Goal: Task Accomplishment & Management: Manage account settings

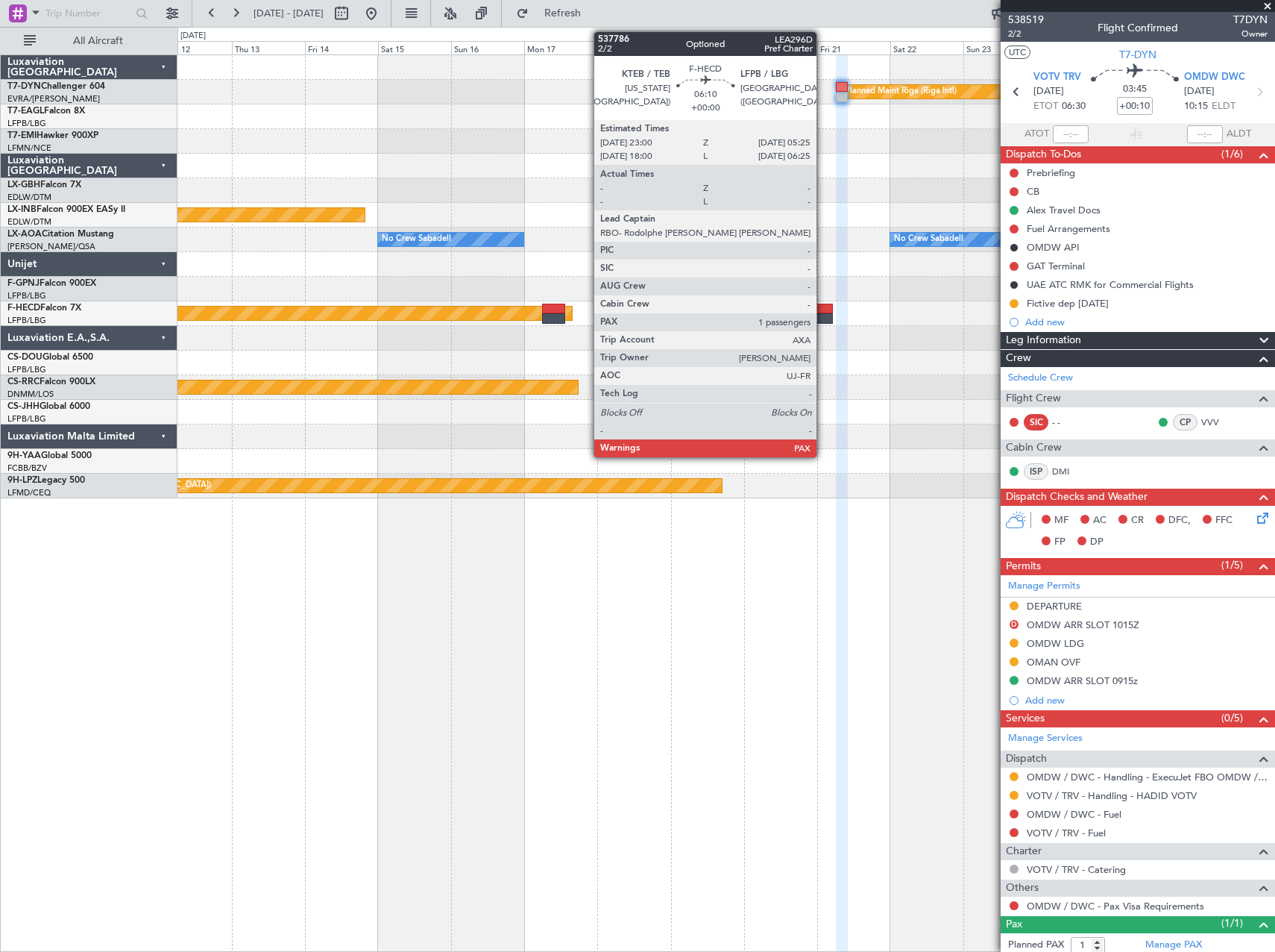
click at [824, 314] on div at bounding box center [824, 318] width 20 height 11
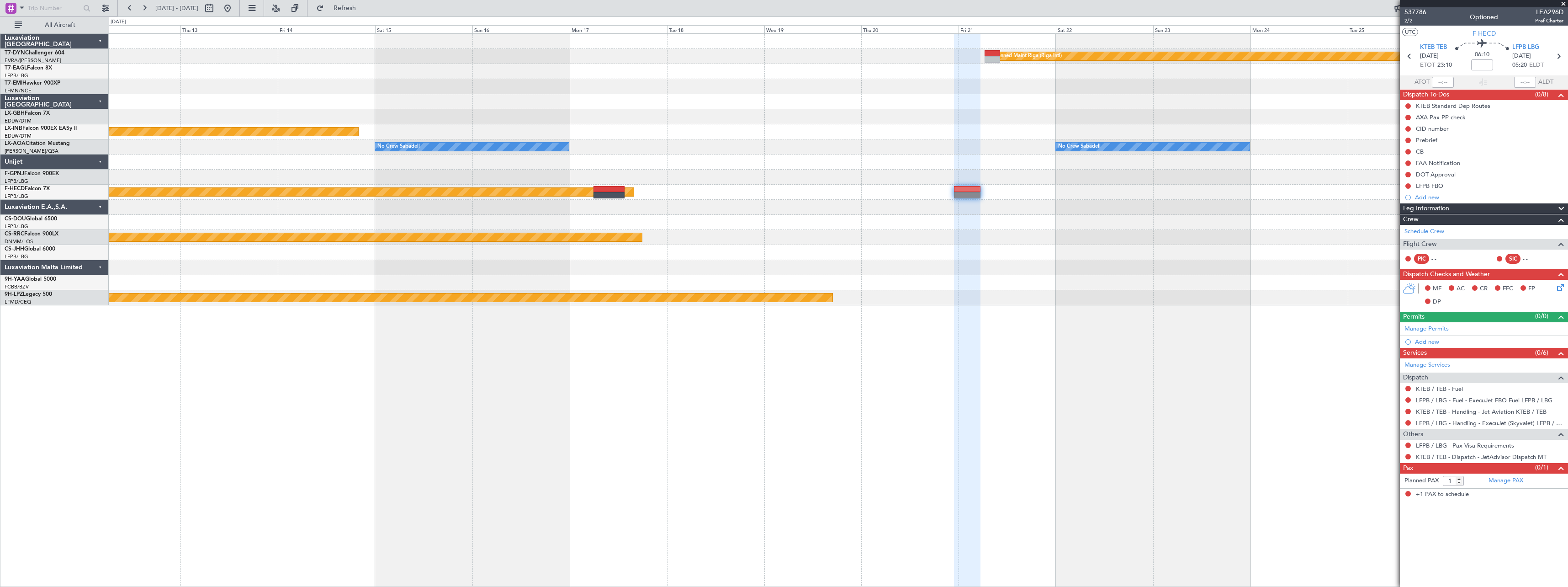
click at [781, 5] on span at bounding box center [1563, 4] width 9 height 9
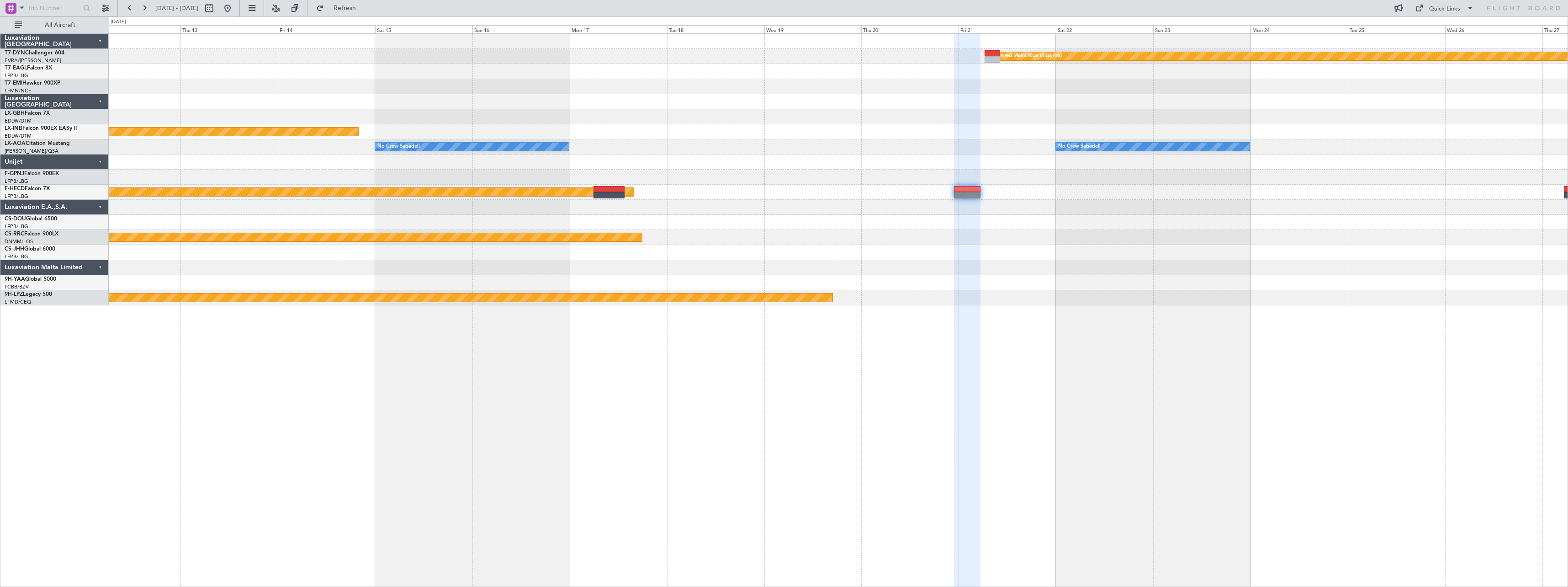
type input "0"
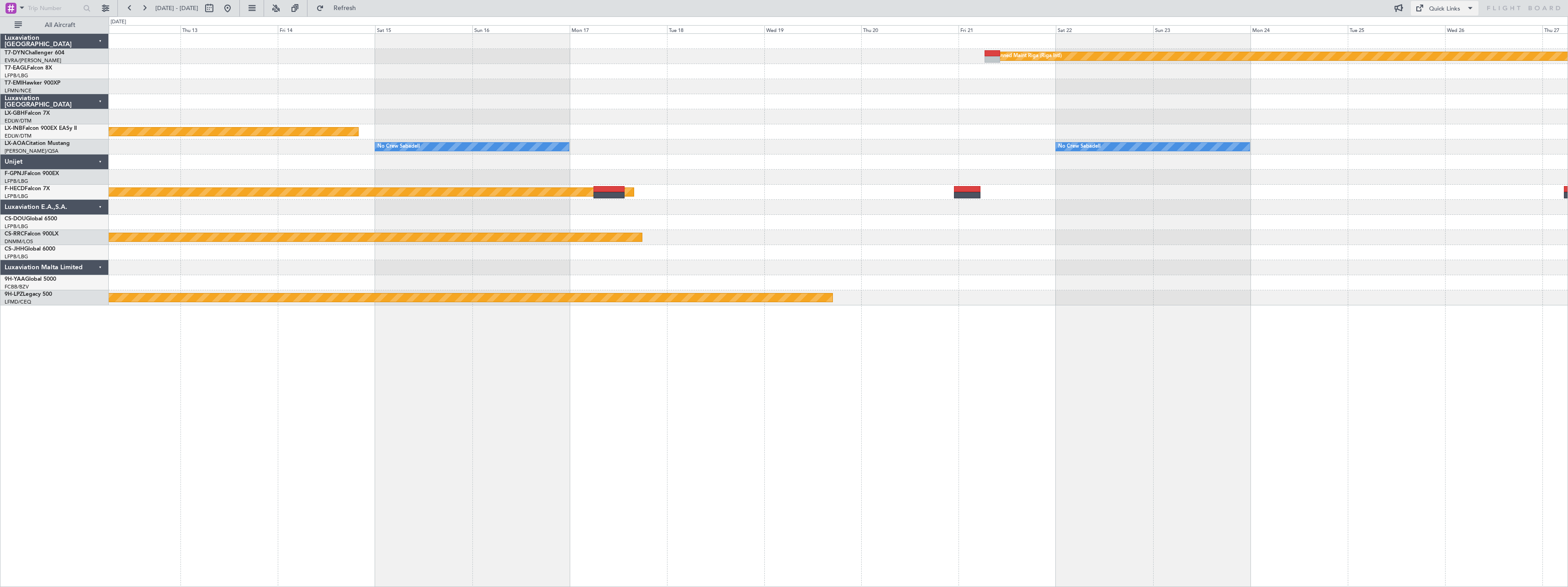
click at [781, 12] on span at bounding box center [1470, 9] width 11 height 11
drag, startPoint x: 564, startPoint y: 278, endPoint x: 882, endPoint y: 290, distance: 318.2
click at [781, 290] on div at bounding box center [784, 294] width 1568 height 587
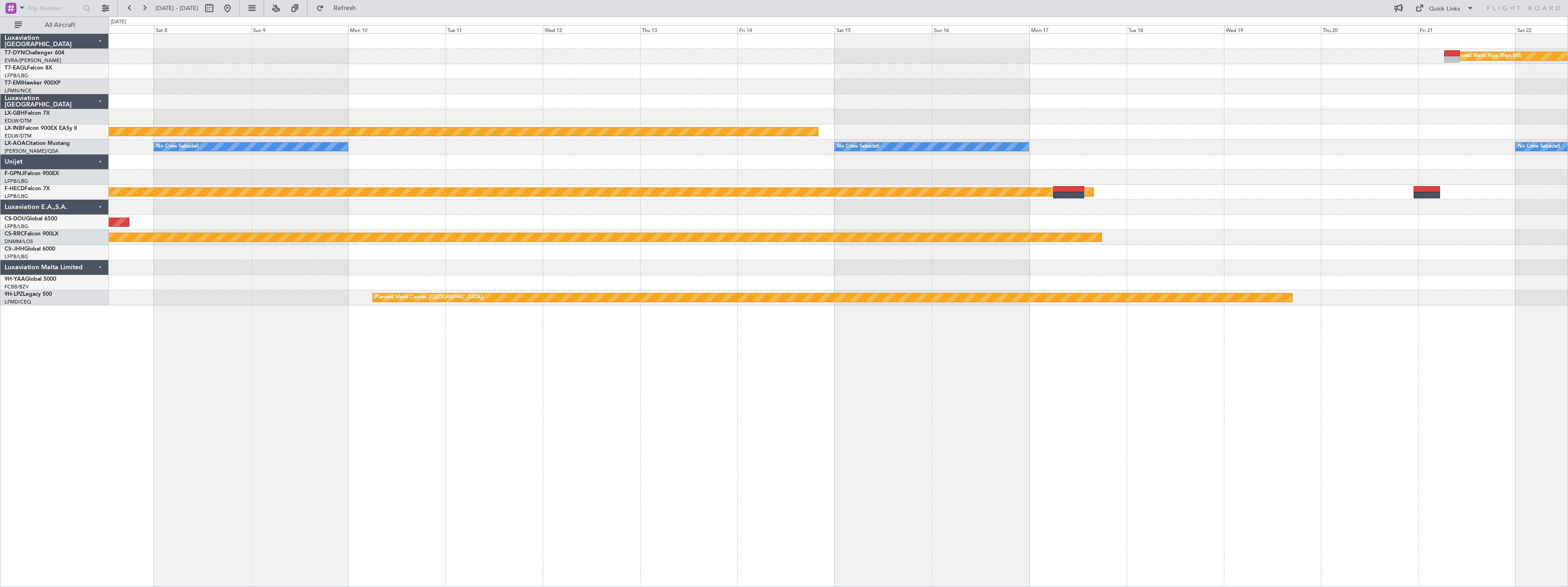
click at [781, 379] on div "Planned Maint Riga (Riga Intl) Planned Maint Nurnberg No Crew Sabadell No Crew …" at bounding box center [838, 310] width 1459 height 554
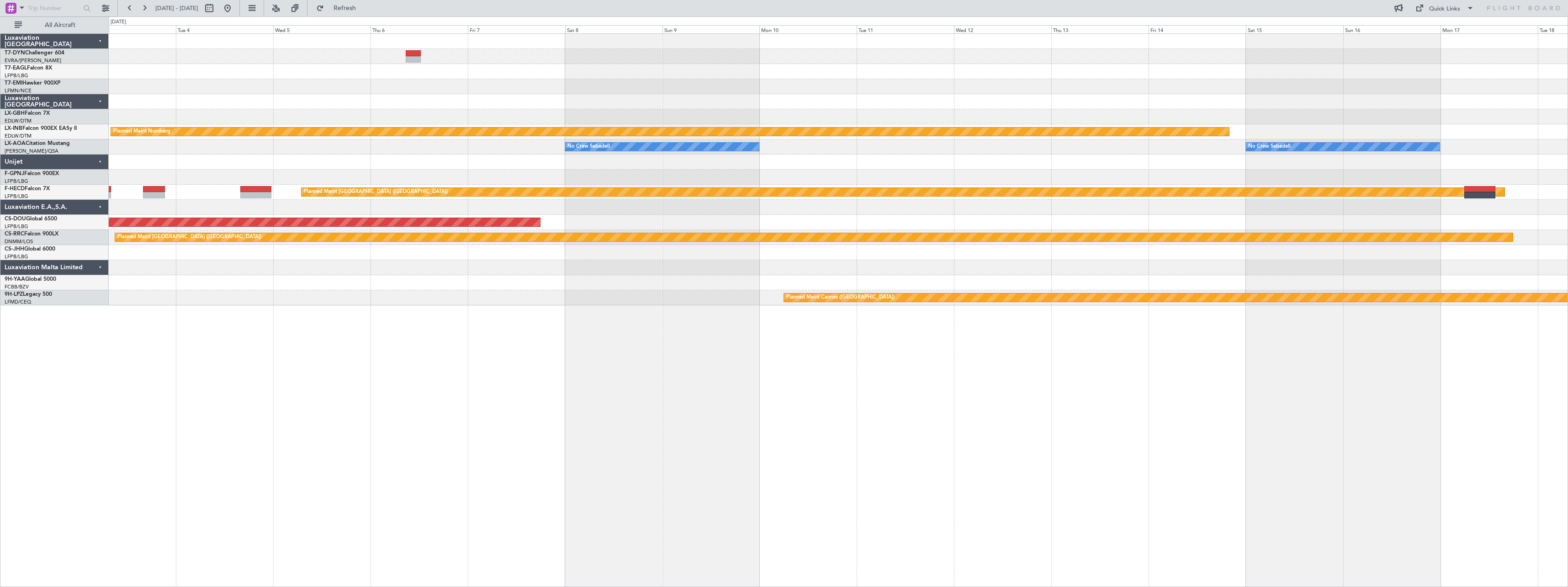
click at [636, 395] on div "Planned Maint Riga (Riga Intl) Planned Maint Nurnberg No Crew Sabadell No Crew …" at bounding box center [838, 310] width 1459 height 554
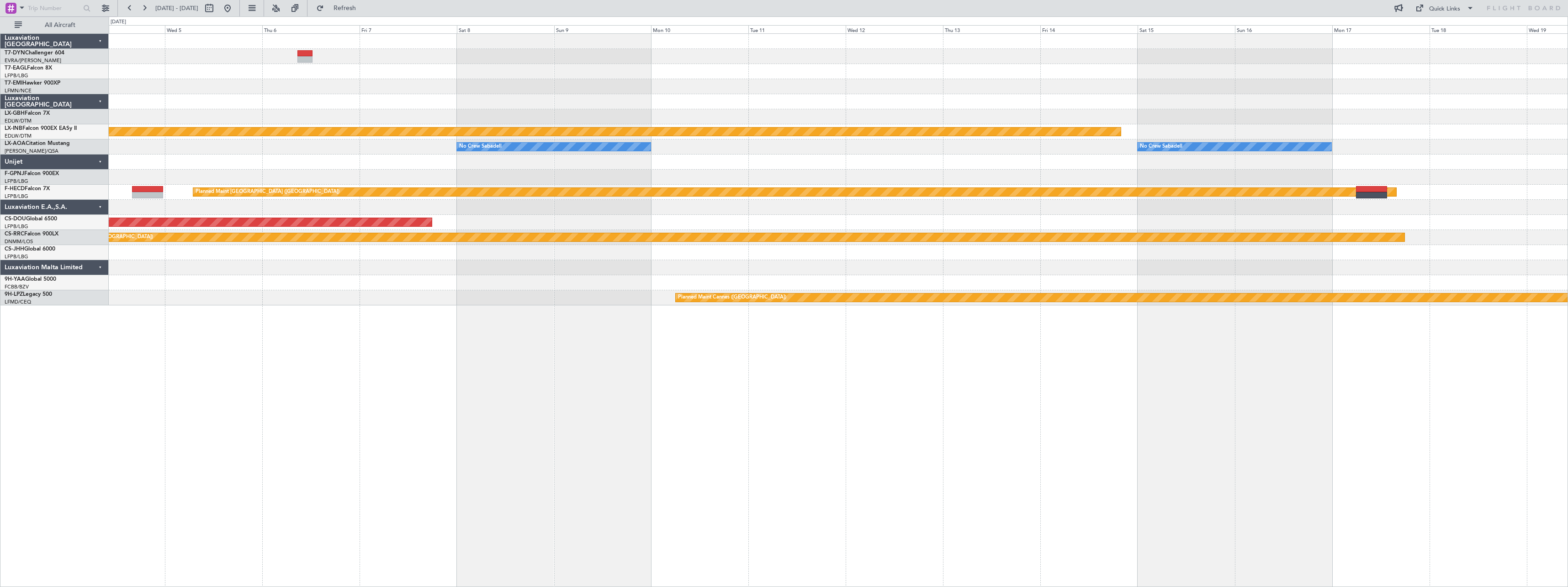
click at [626, 389] on div "Planned Maint Riga (Riga Intl) Planned Maint Nurnberg No Crew Sabadell No Crew …" at bounding box center [838, 310] width 1459 height 554
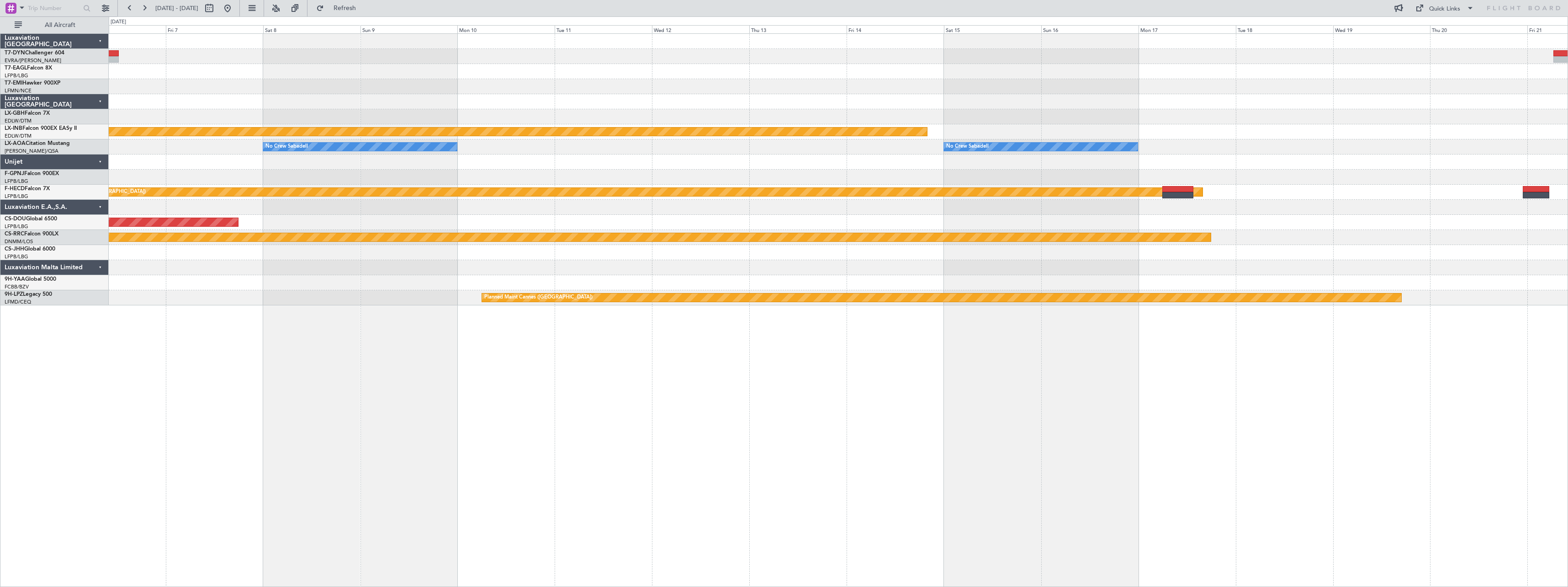
click at [781, 401] on div "Planned Maint Riga (Riga Intl) Planned Maint Nurnberg No Crew Sabadell No Crew …" at bounding box center [838, 310] width 1459 height 554
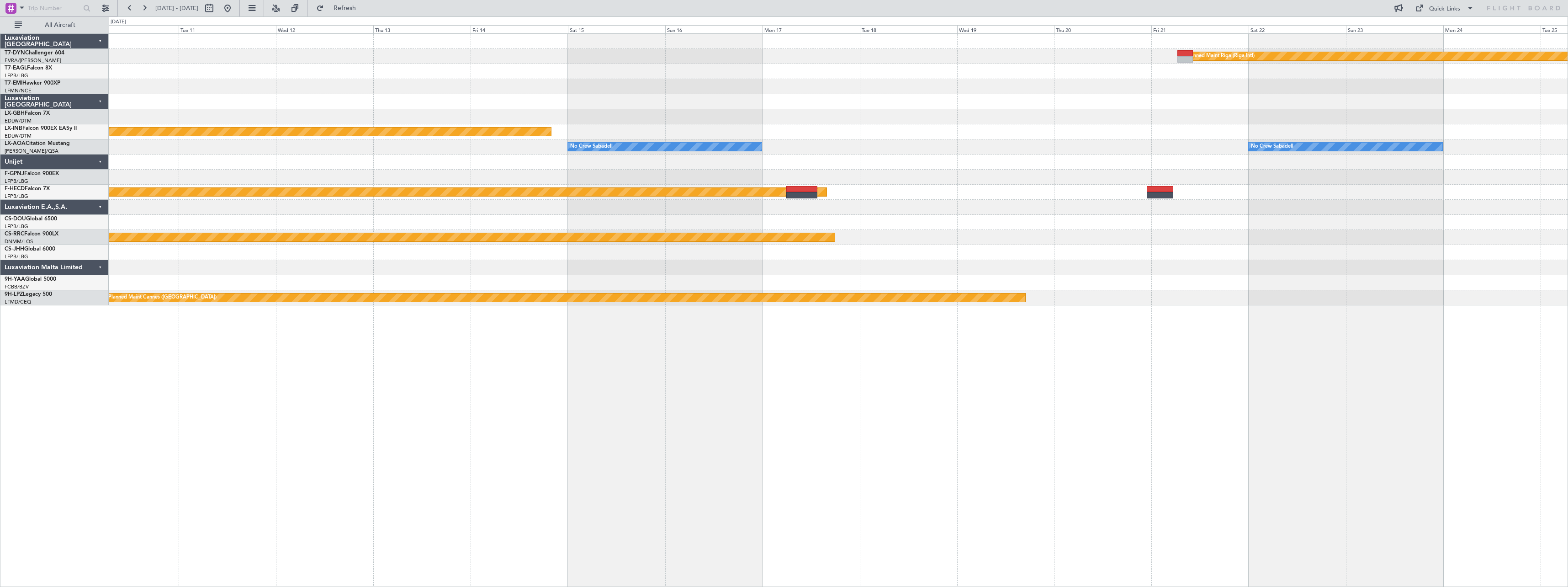
click at [554, 389] on div "Planned Maint Riga (Riga Intl) Planned Maint Nurnberg No Crew Sabadell No Crew …" at bounding box center [838, 310] width 1459 height 554
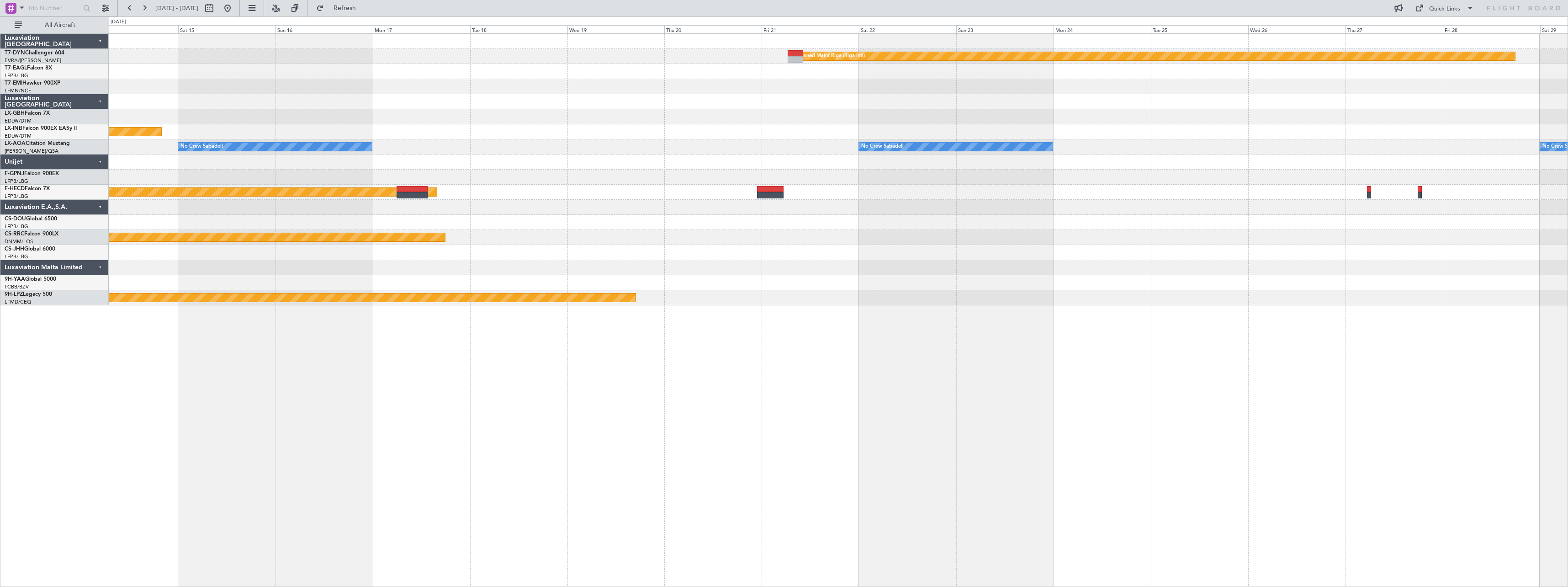
click at [589, 435] on div "Planned Maint Riga (Riga Intl) Planned Maint Nurnberg No Crew Sabadell No Crew …" at bounding box center [838, 310] width 1459 height 554
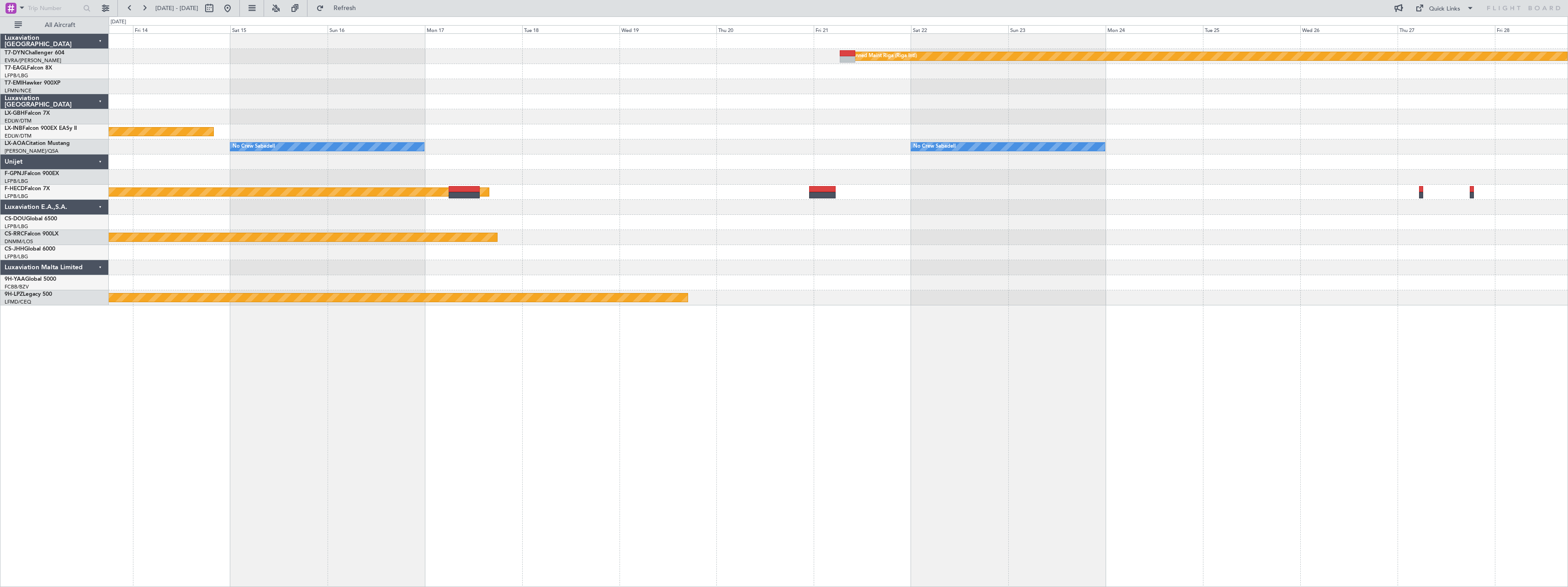
click at [781, 197] on div "Planned Maint Riga (Riga Intl) Planned Maint Nurnberg No Crew Sabadell No Crew …" at bounding box center [838, 170] width 1459 height 272
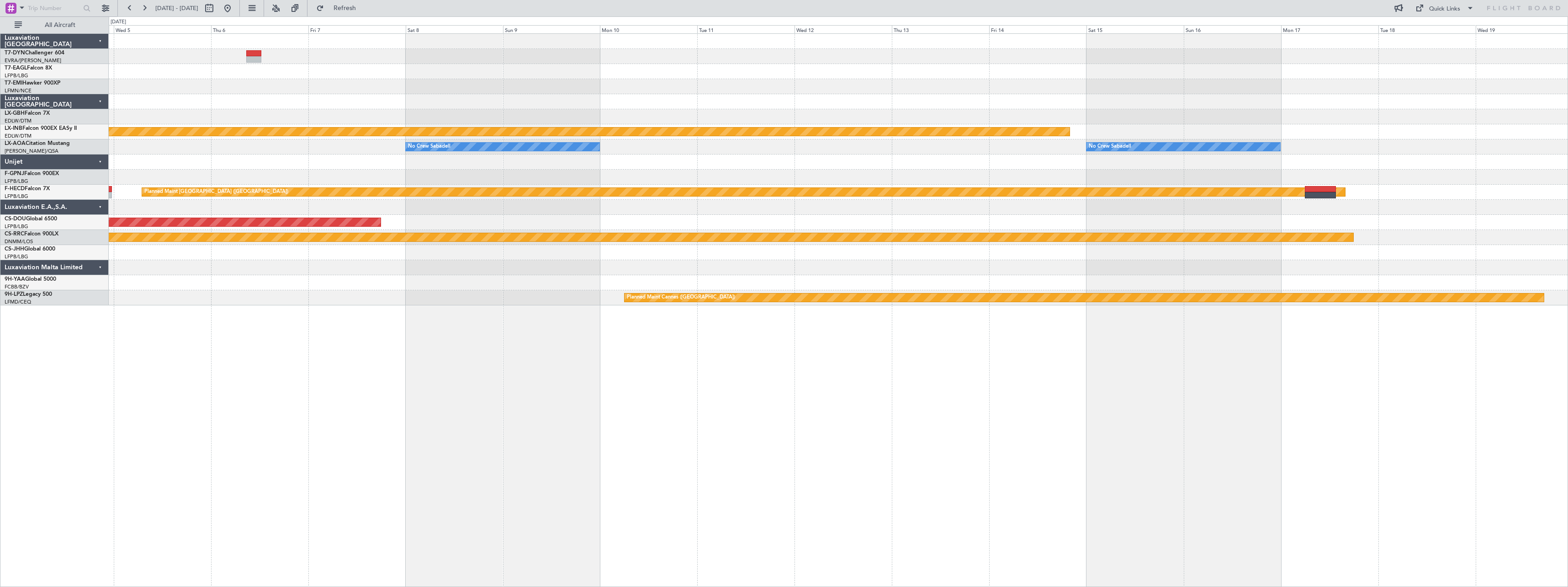
click at [781, 200] on div at bounding box center [838, 207] width 1459 height 15
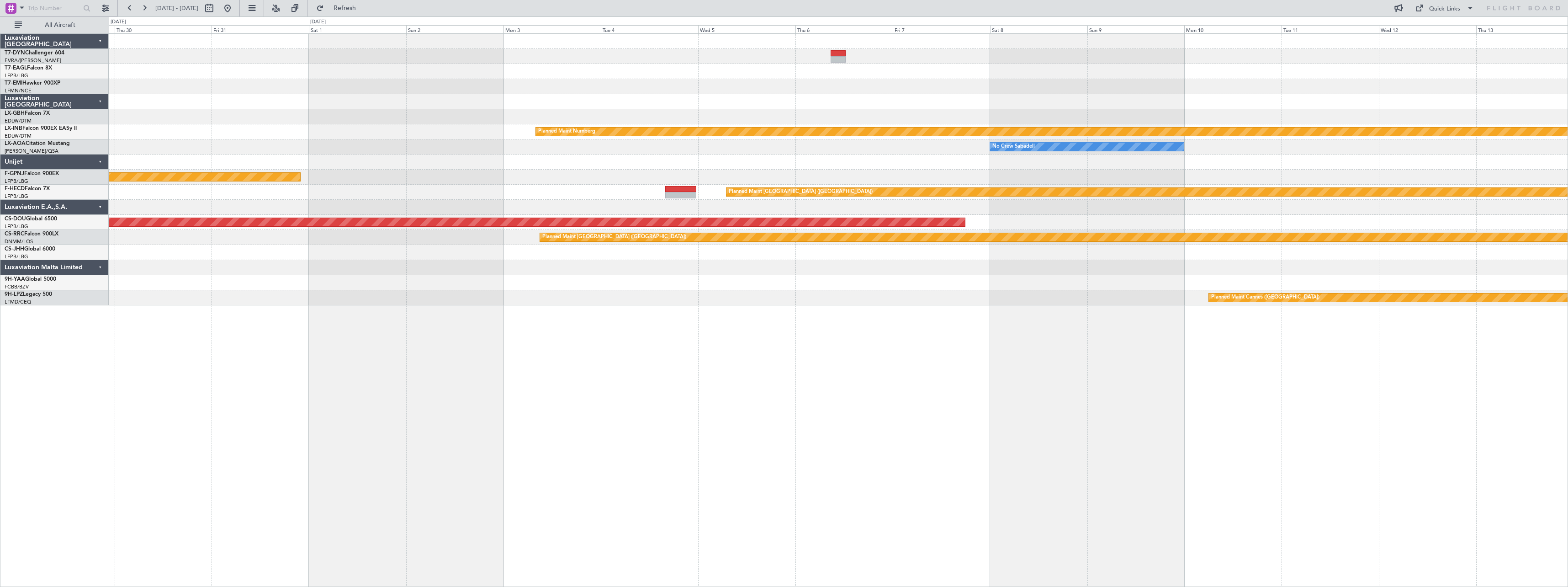
click at [781, 213] on div "Planned Maint Nurnberg No Crew Sabadell No Crew Sabadell Planned Maint [GEOGRAP…" at bounding box center [838, 170] width 1459 height 272
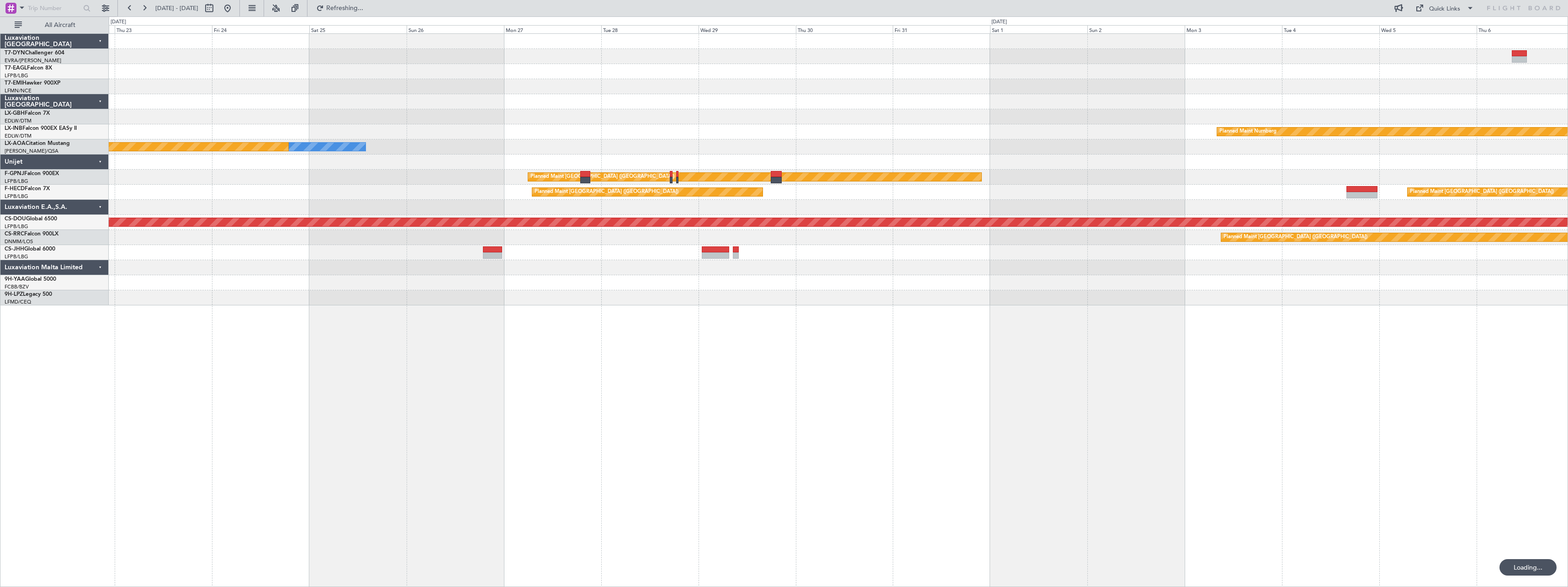
click at [781, 189] on div "Planned Maint Dubai (Al Maktoum Intl) Planned Maint Nurnberg No Crew [GEOGRAPHI…" at bounding box center [838, 170] width 1459 height 272
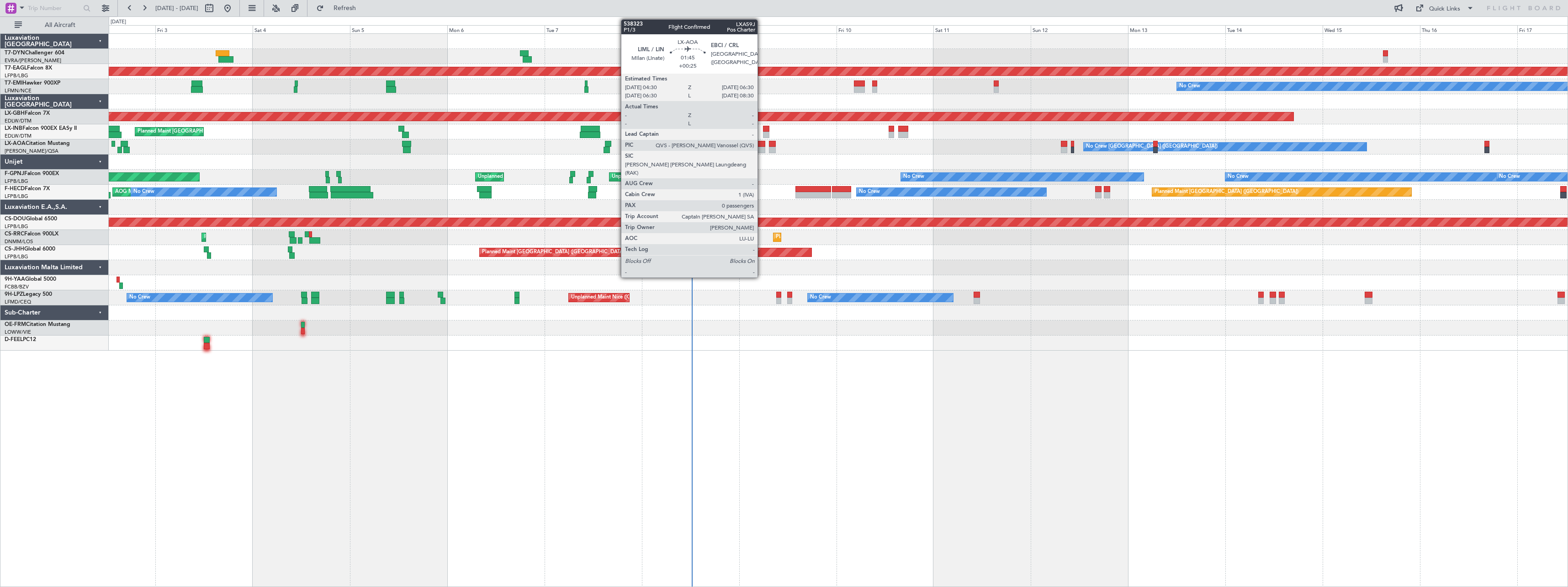
click at [761, 144] on div at bounding box center [761, 144] width 9 height 7
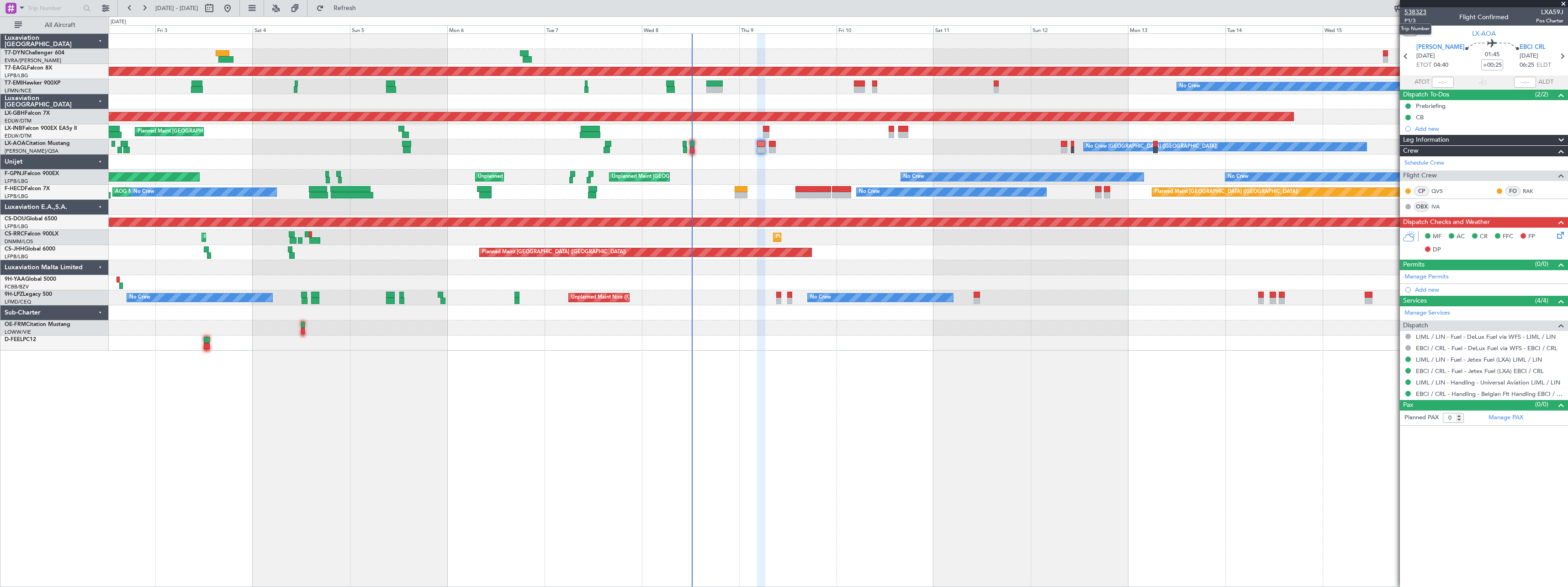
click at [781, 12] on span "538323" at bounding box center [1415, 12] width 22 height 10
click at [781, 22] on span "P1/3" at bounding box center [1415, 21] width 22 height 8
click at [781, 236] on button at bounding box center [1427, 236] width 5 height 5
click at [781, 235] on icon at bounding box center [1559, 234] width 7 height 7
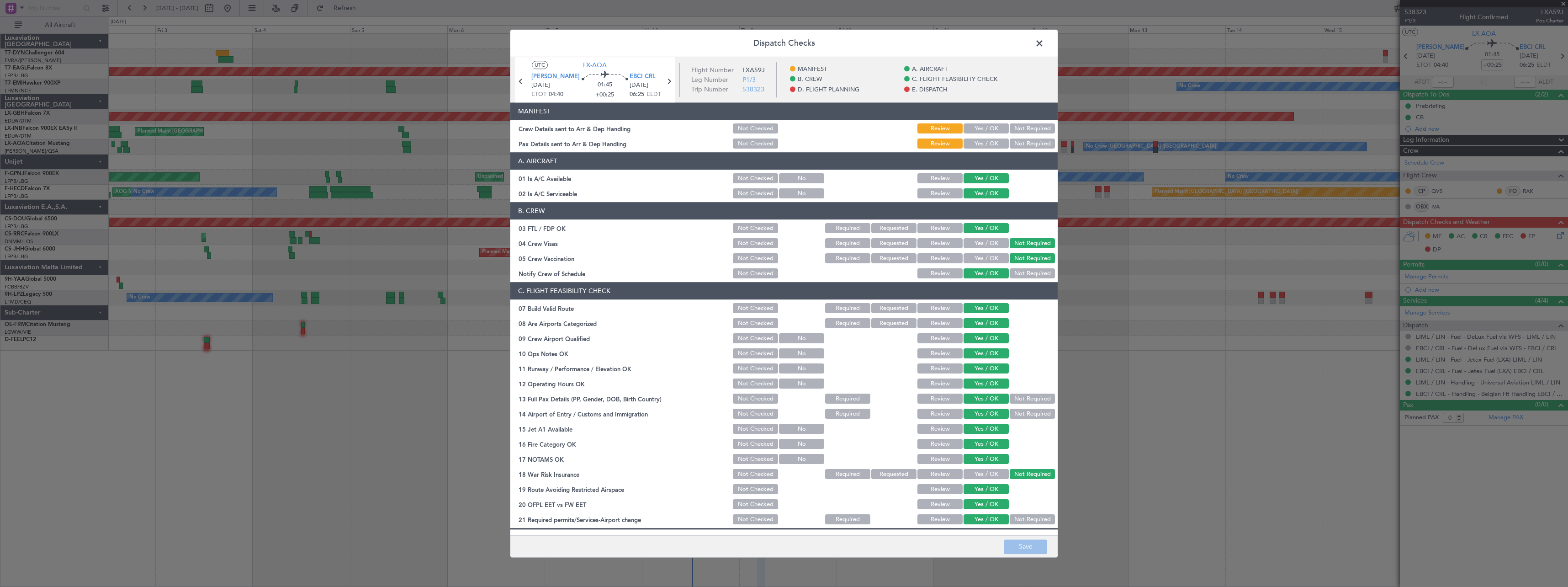
click at [781, 126] on button "Yes / OK" at bounding box center [986, 128] width 45 height 10
click at [781, 142] on button "Yes / OK" at bounding box center [986, 144] width 45 height 10
click at [781, 547] on button "Save" at bounding box center [1025, 547] width 43 height 15
click at [781, 45] on span at bounding box center [1044, 46] width 0 height 18
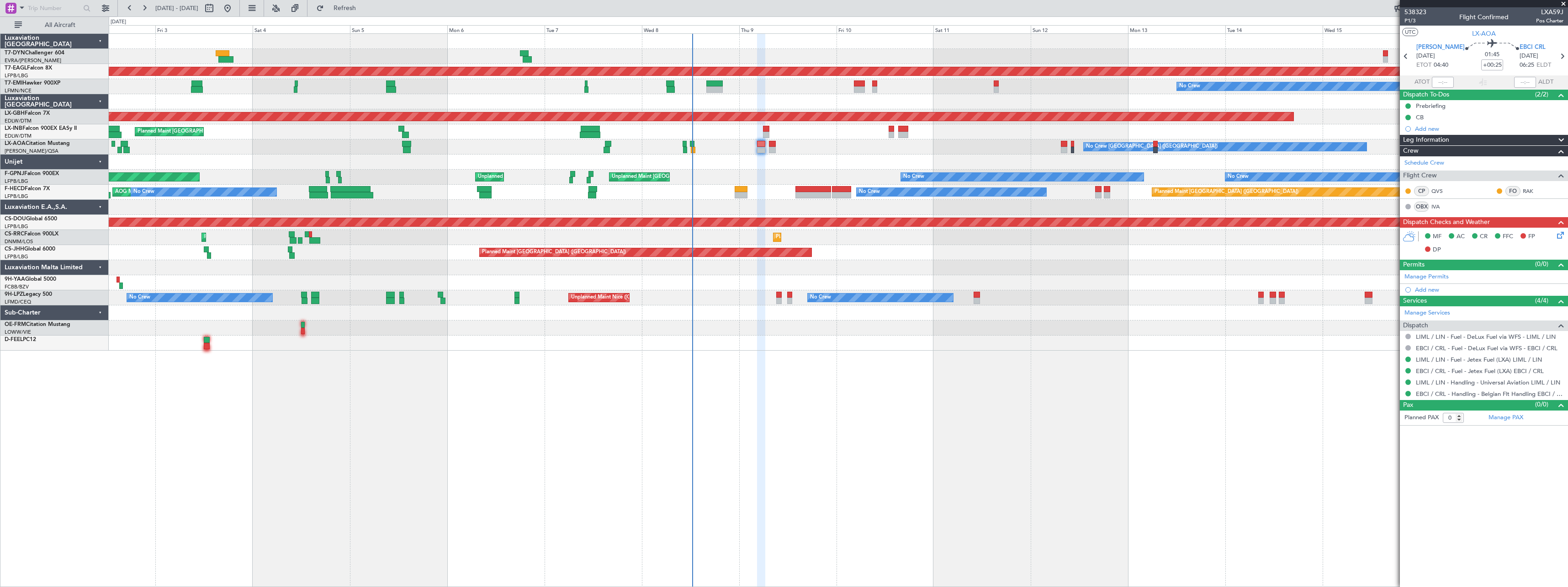
click at [781, 3] on span at bounding box center [1563, 4] width 9 height 9
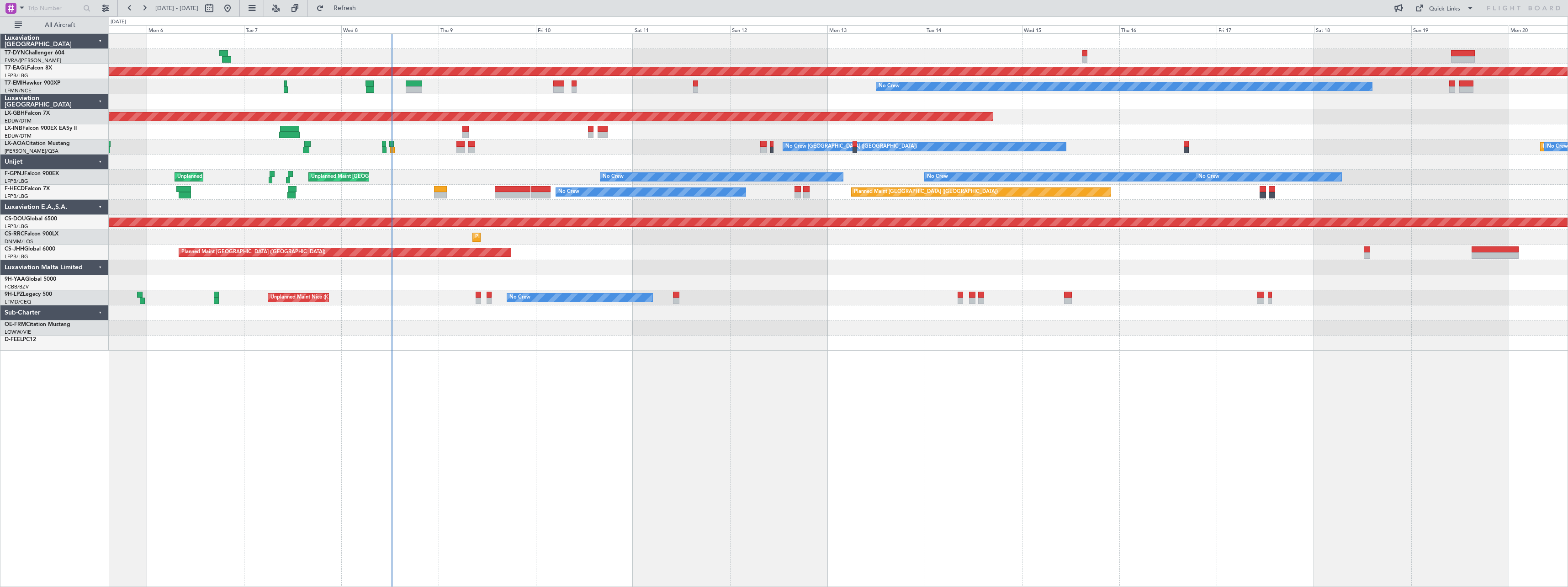
click at [508, 427] on div "Planned Maint Dubai (Al Maktoum Intl) No Crew Planned Maint Nurnberg Planned Ma…" at bounding box center [838, 310] width 1459 height 554
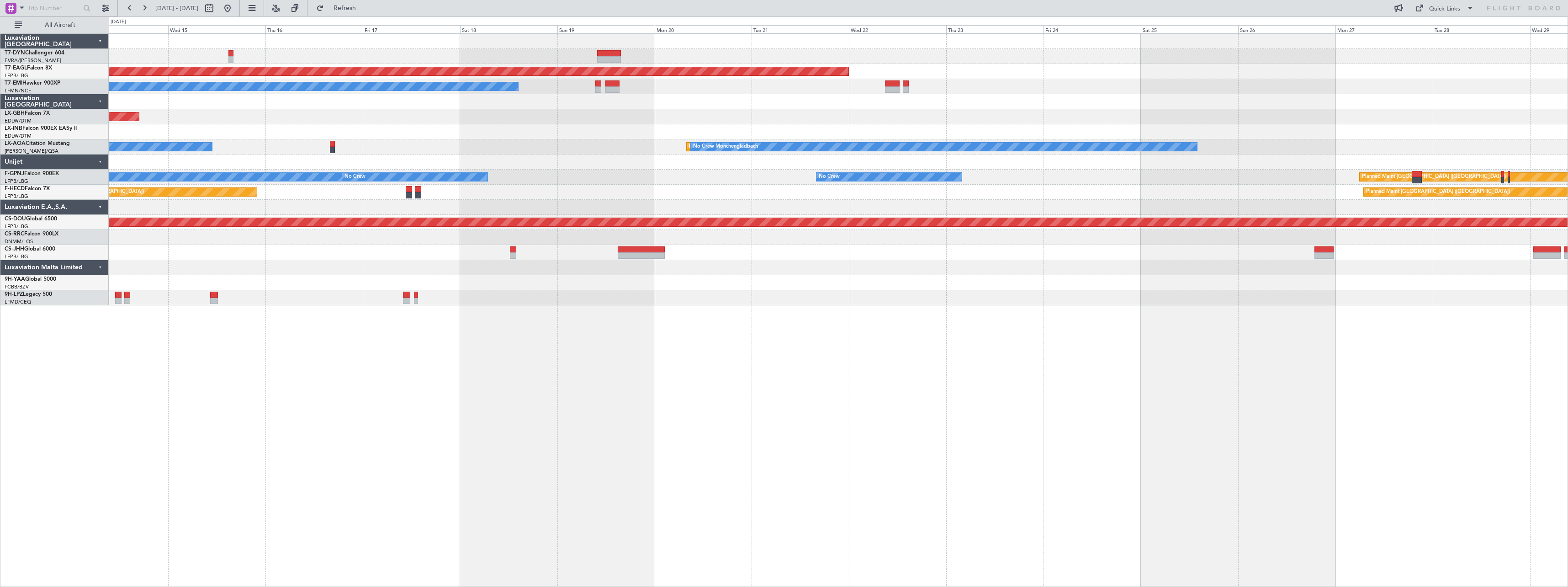
click at [300, 432] on div "Planned Maint Dubai (Al Maktoum Intl) No Crew Planned Maint Nurnberg No Crew [G…" at bounding box center [838, 310] width 1459 height 554
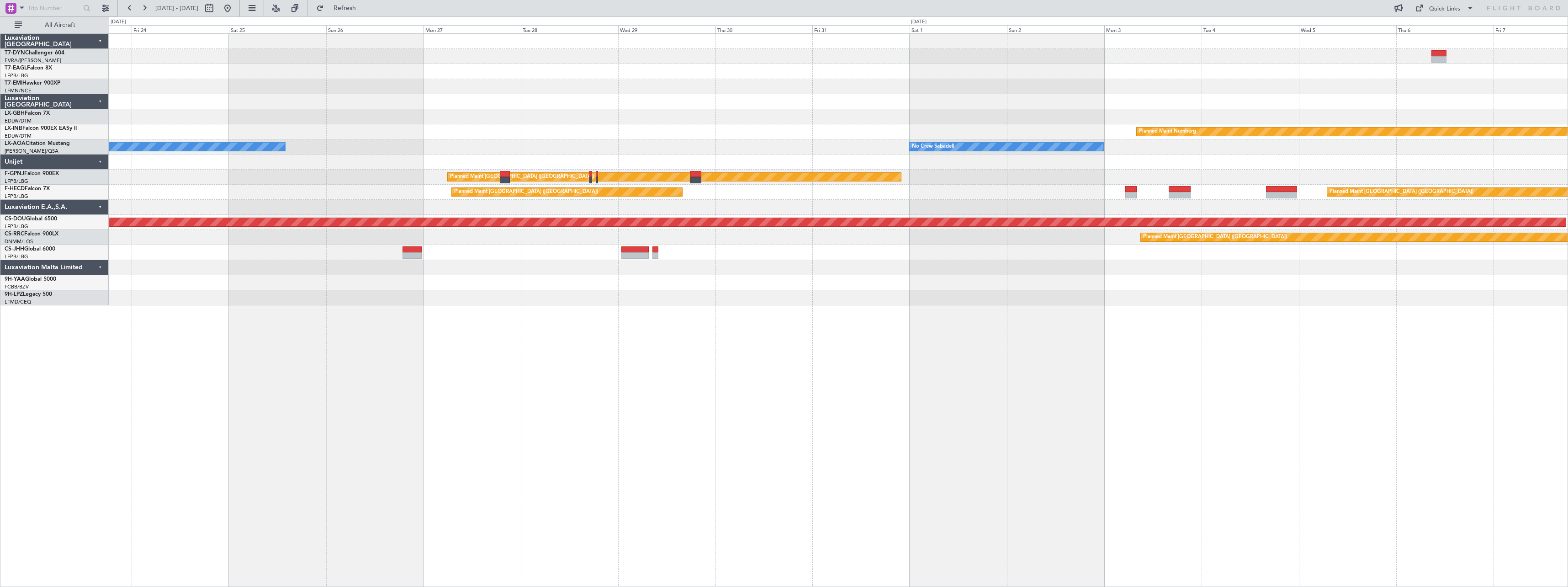
click at [225, 448] on div "Planned Maint Dubai (Al Maktoum Intl) Planned Maint Nurnberg Planned Maint [GEO…" at bounding box center [838, 310] width 1459 height 554
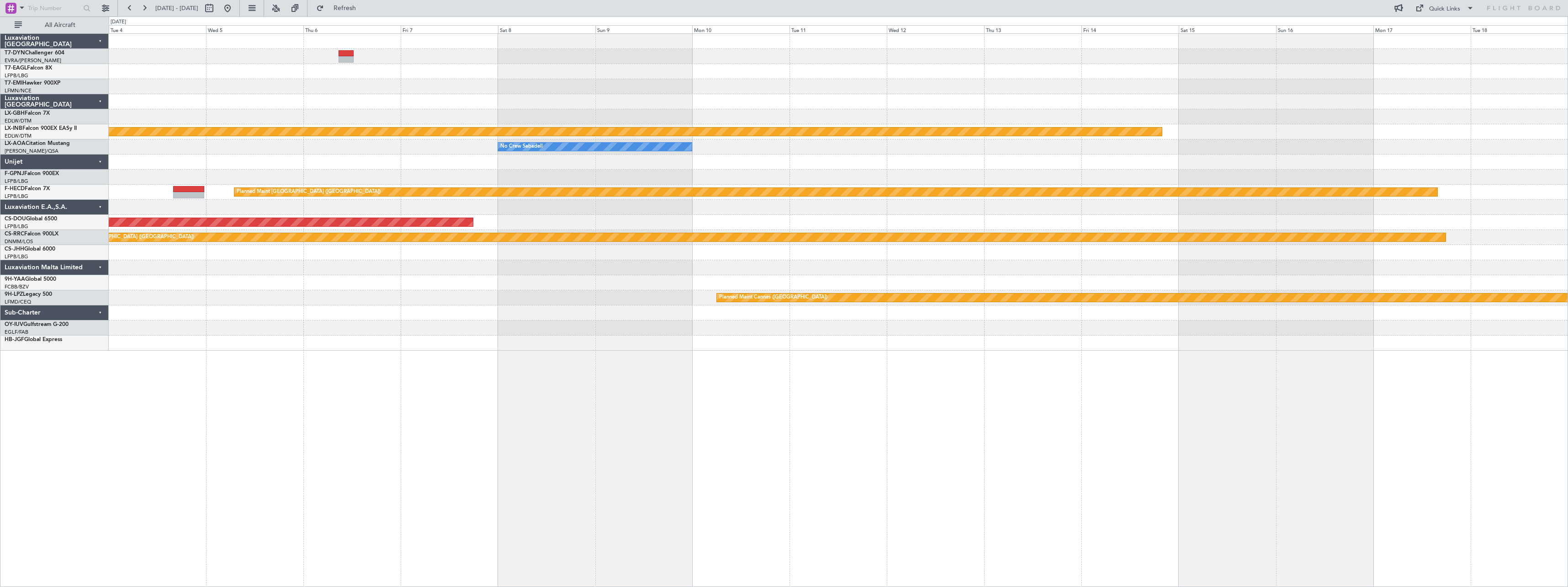
click at [249, 401] on div "Planned Maint Riga (Riga Intl) Planned Maint Nurnberg No Crew Sabadell No Crew …" at bounding box center [838, 310] width 1459 height 554
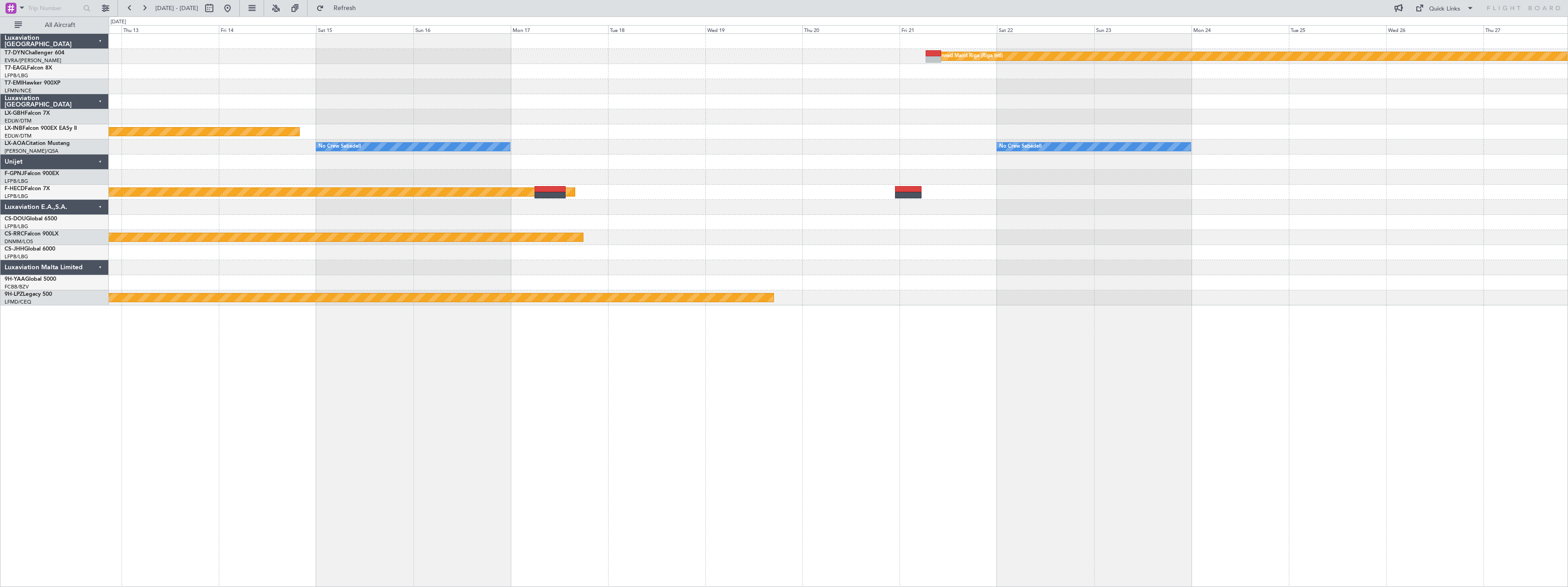
click at [72, 397] on div "Planned Maint Riga (Riga Intl) Planned Maint Nurnberg No Crew Sabadell No Crew …" at bounding box center [784, 301] width 1568 height 571
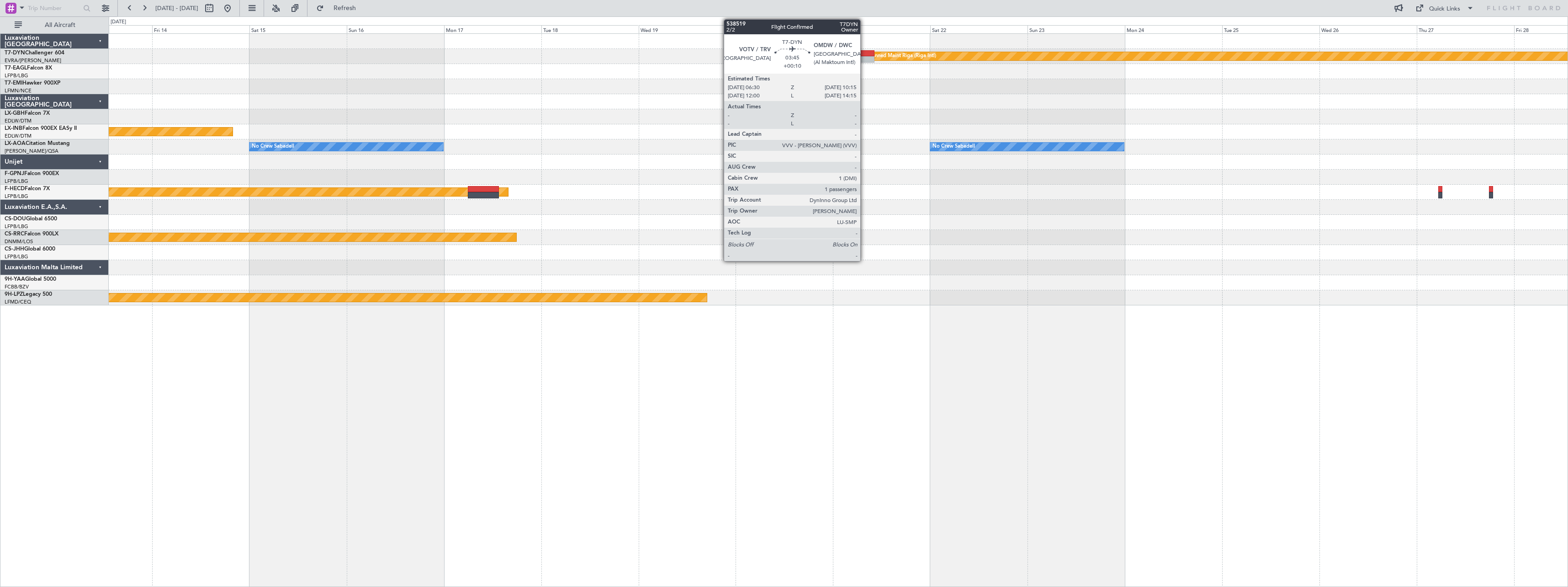
click at [781, 54] on div at bounding box center [867, 54] width 16 height 7
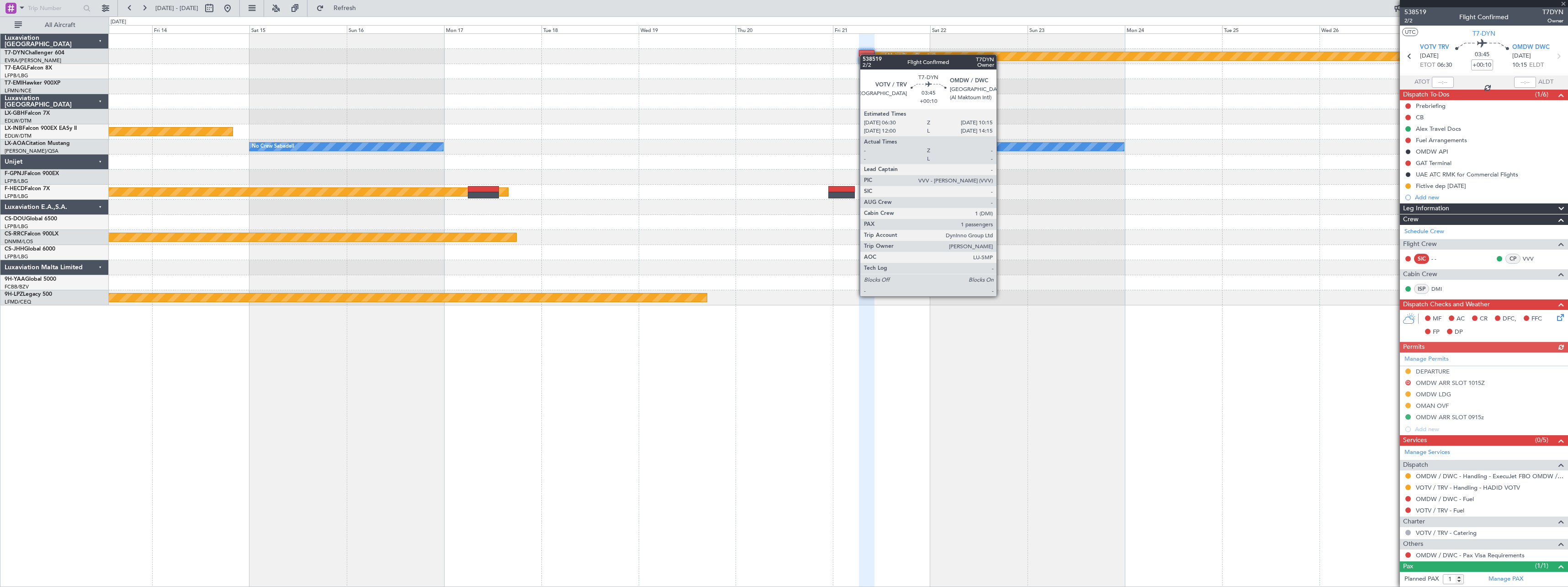
click at [781, 80] on div at bounding box center [838, 86] width 1459 height 15
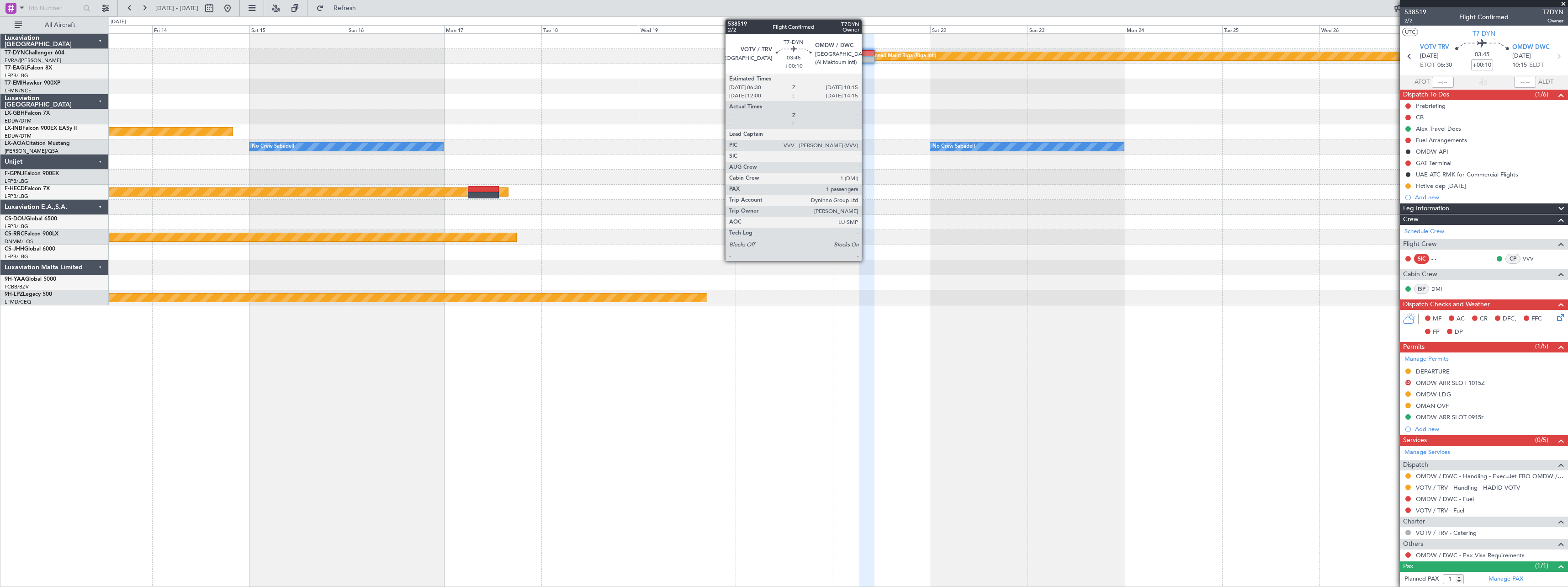
click at [781, 43] on div at bounding box center [838, 41] width 1459 height 15
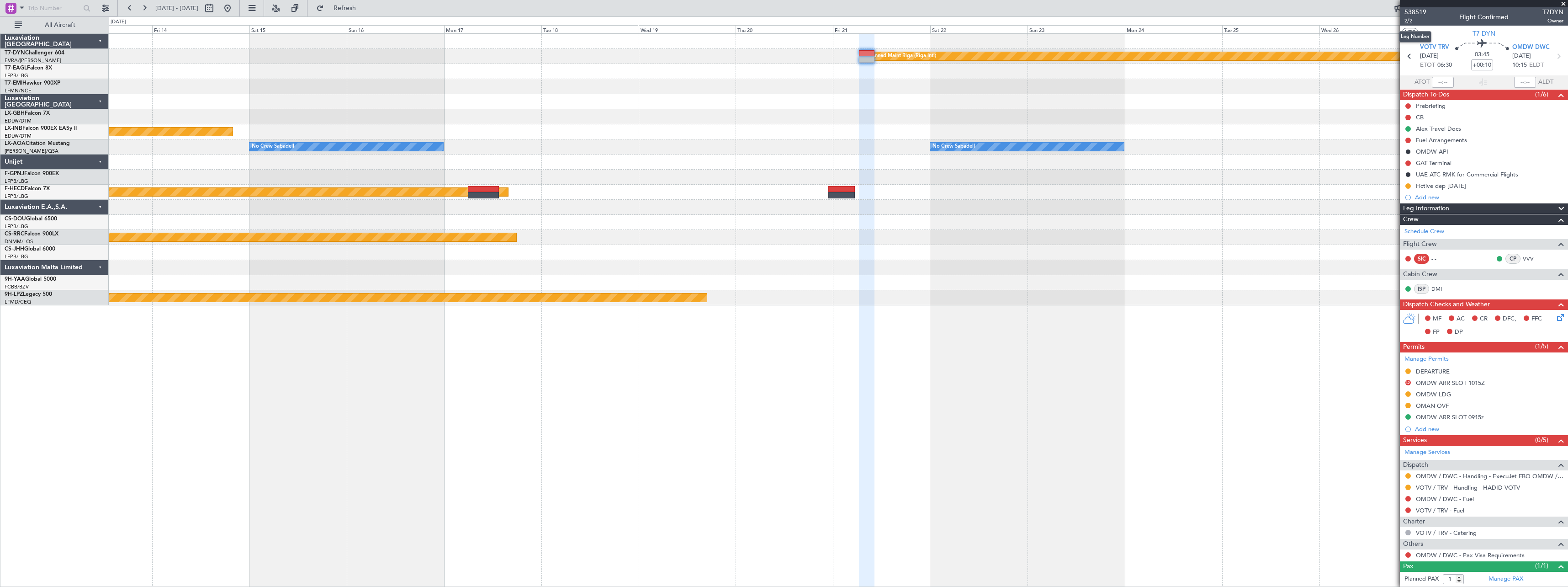
click at [781, 21] on span "2/2" at bounding box center [1415, 21] width 22 height 8
click at [781, 232] on link "Schedule Crew" at bounding box center [1424, 231] width 40 height 9
click at [367, 13] on button "Refresh" at bounding box center [340, 9] width 55 height 15
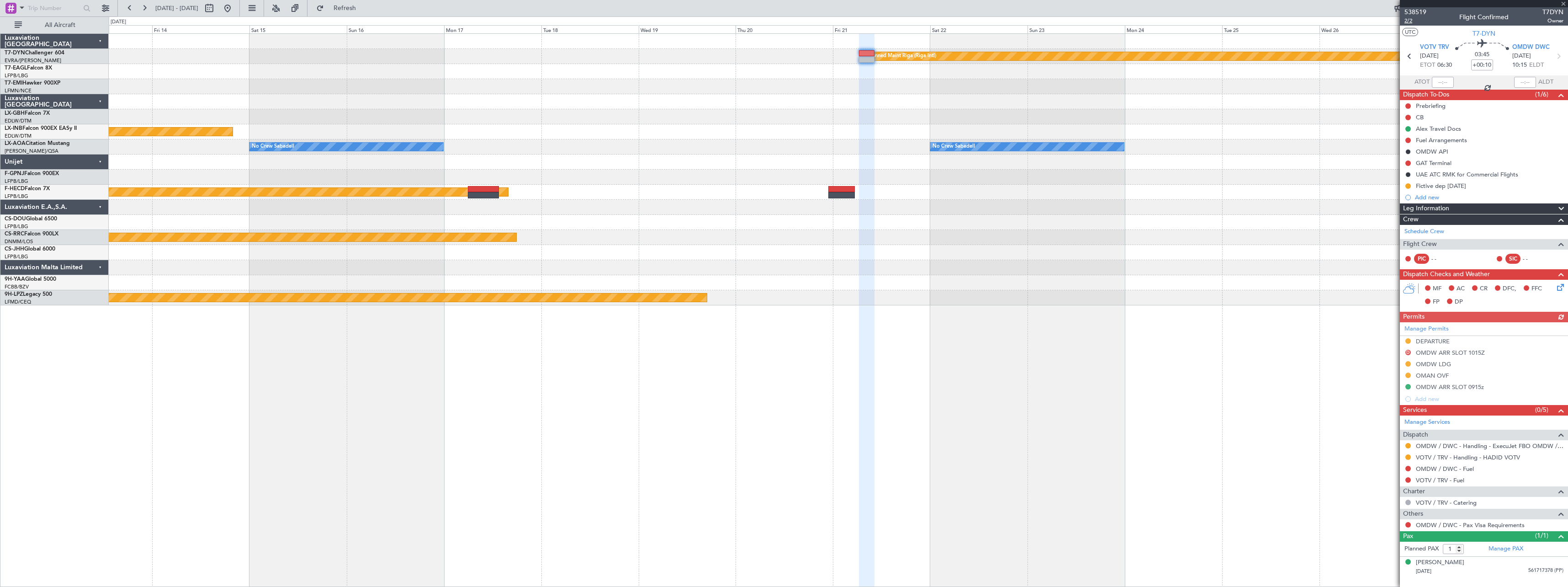
click at [781, 21] on span "2/2" at bounding box center [1415, 21] width 22 height 8
click at [781, 19] on span "2/2" at bounding box center [1415, 21] width 22 height 8
click at [364, 10] on span "Refresh" at bounding box center [345, 8] width 38 height 7
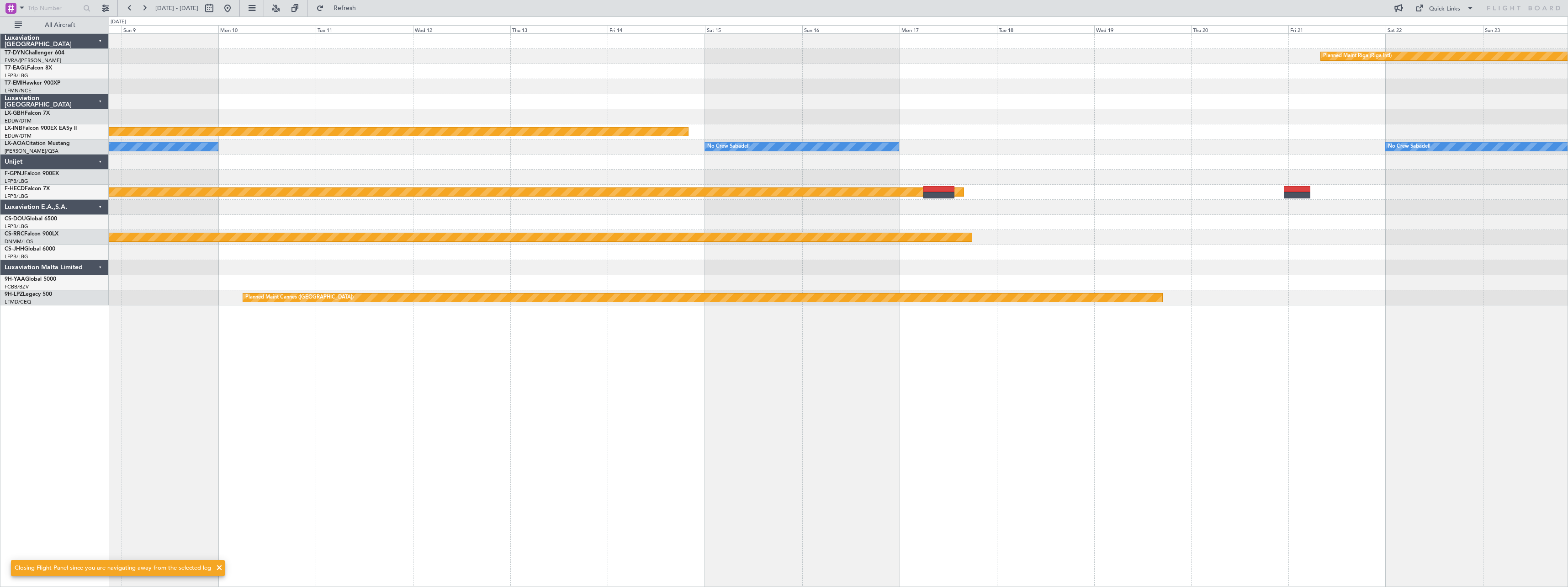
click at [781, 145] on div "No Crew Sabadell No Crew Sabadell No Crew Sabadell" at bounding box center [838, 147] width 1459 height 15
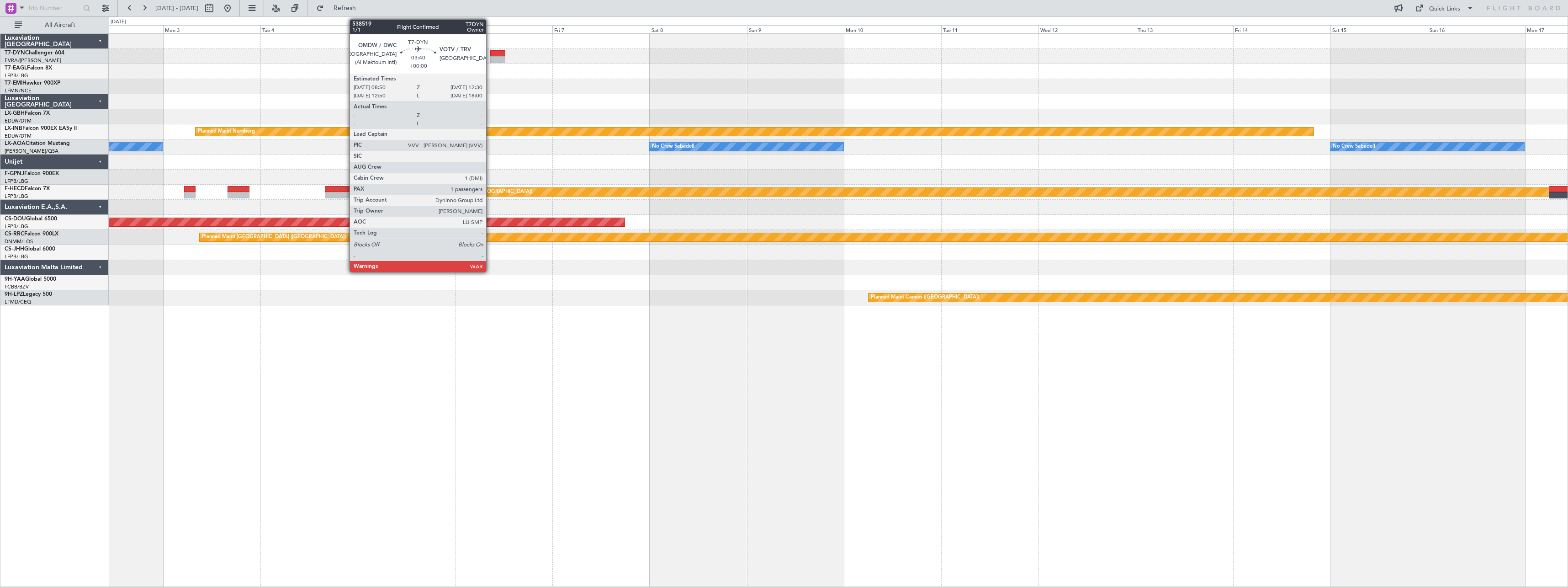
click at [490, 56] on div at bounding box center [497, 54] width 15 height 7
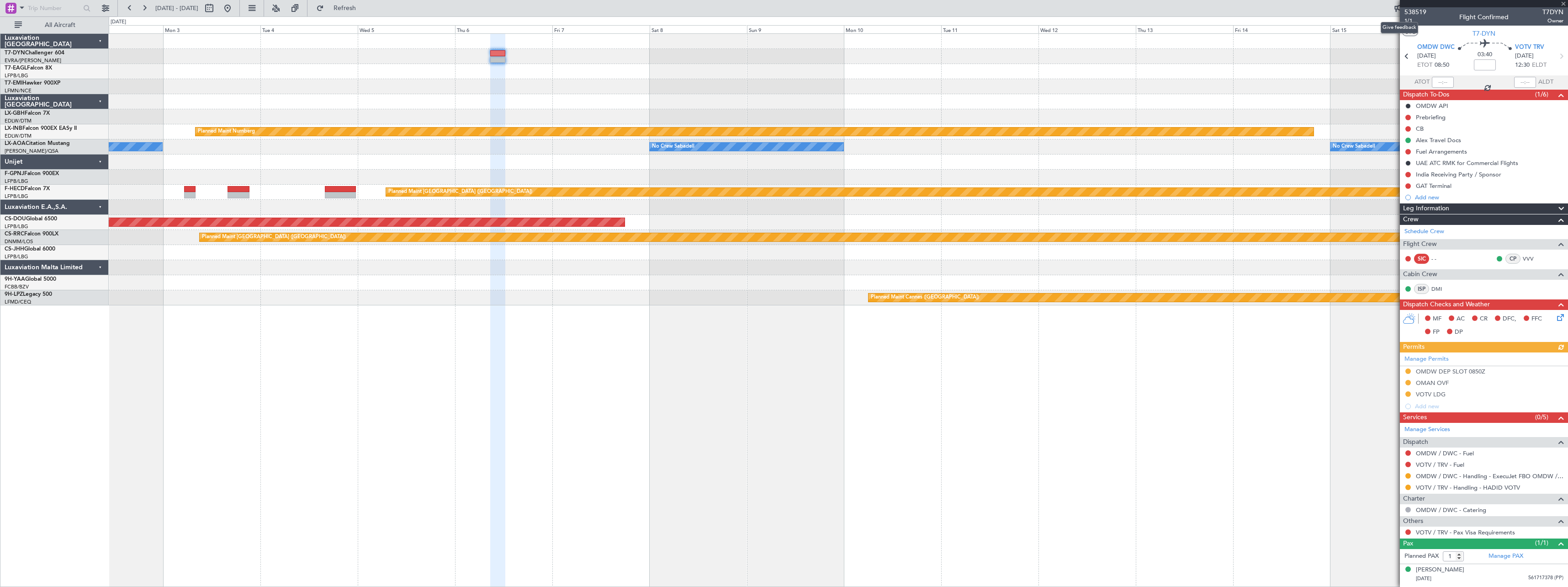
click at [781, 21] on mat-tooltip-component "Give feedback" at bounding box center [1399, 28] width 51 height 24
click at [781, 20] on span "1/1" at bounding box center [1415, 21] width 22 height 8
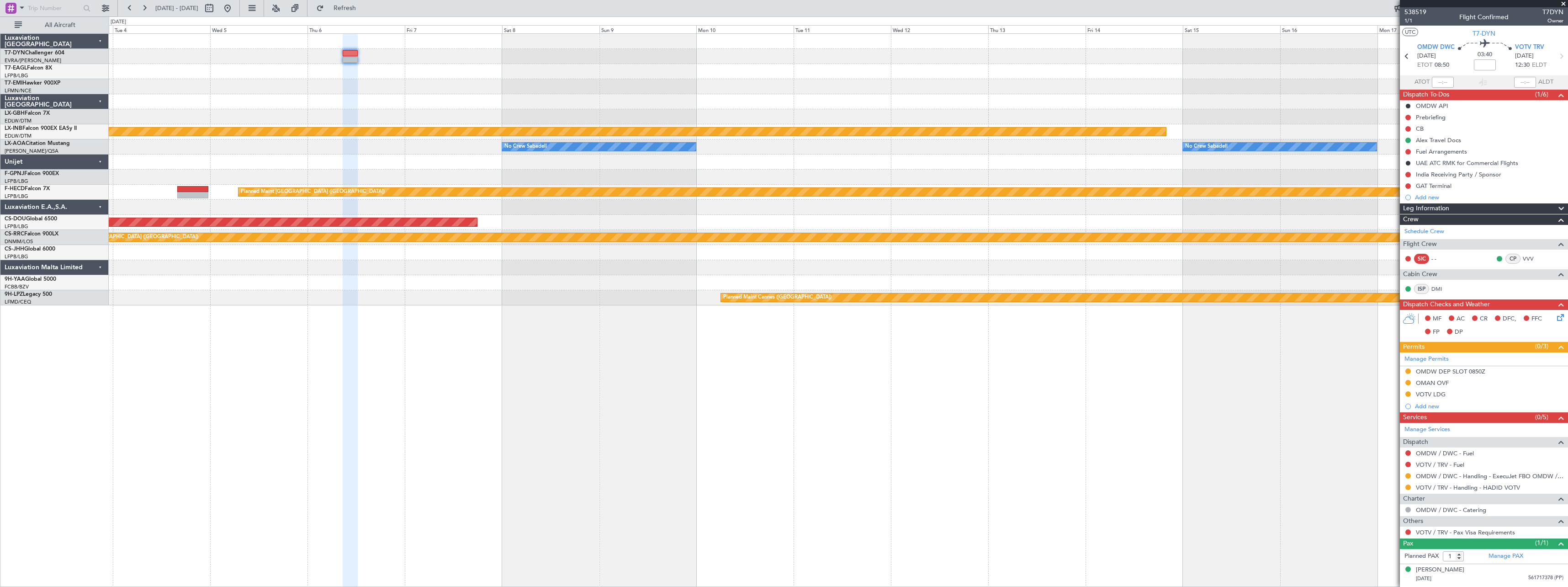
click at [592, 379] on div "Planned Maint Riga (Riga Intl) Planned Maint Nurnberg No Crew Sabadell No Crew …" at bounding box center [838, 310] width 1459 height 554
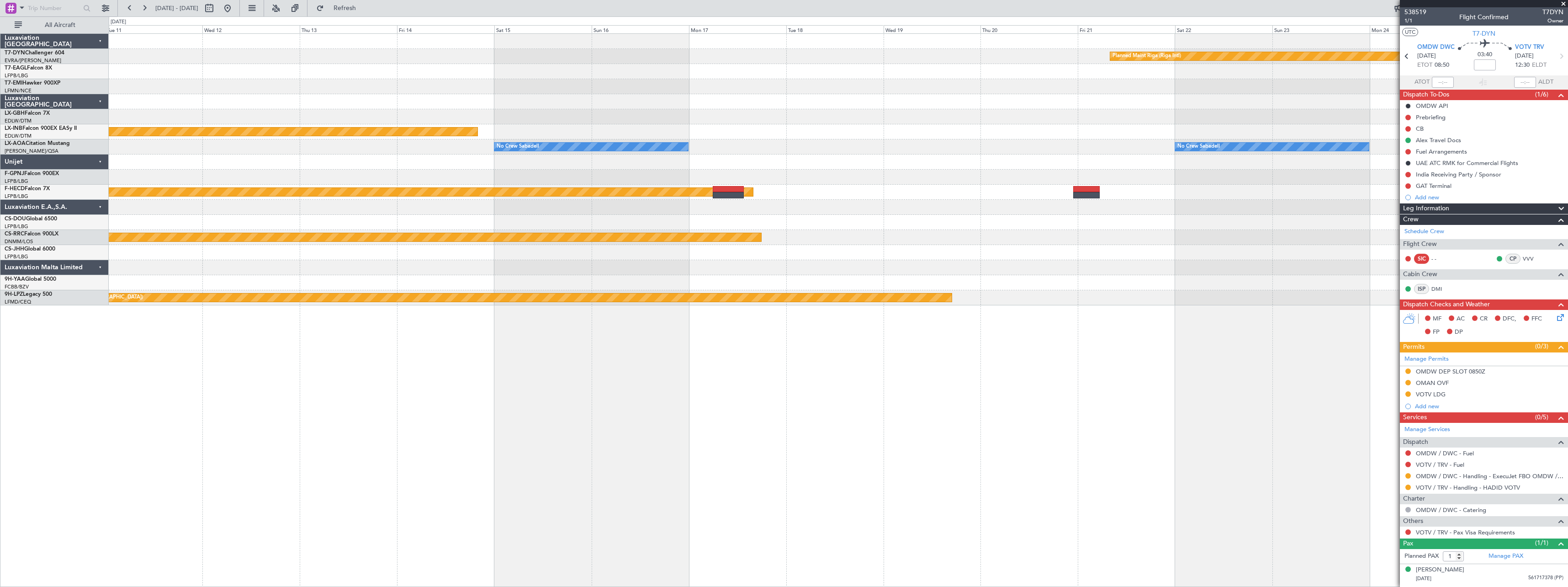
click at [523, 366] on div "Planned Maint Riga (Riga Intl) Planned Maint Nurnberg No Crew Sabadell No Crew …" at bounding box center [838, 310] width 1459 height 554
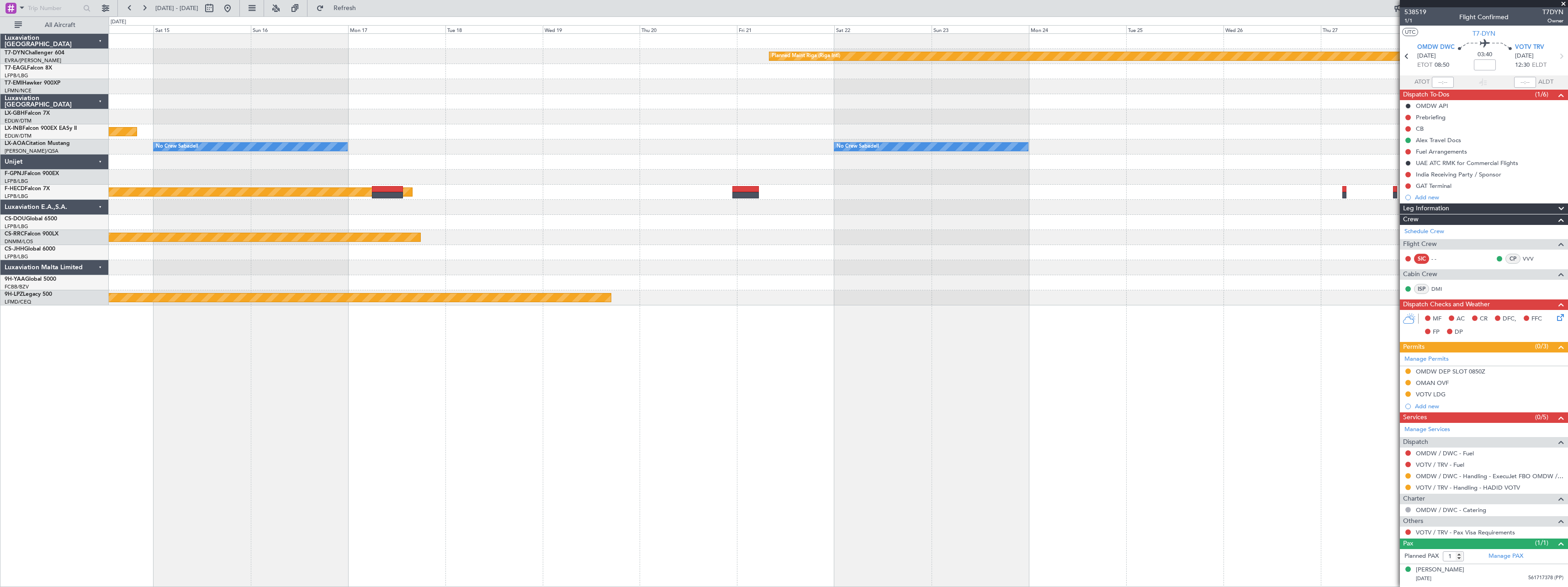
click at [671, 398] on div "Planned Maint Riga (Riga Intl) Planned Maint Nurnberg No Crew Sabadell No Crew …" at bounding box center [838, 310] width 1459 height 554
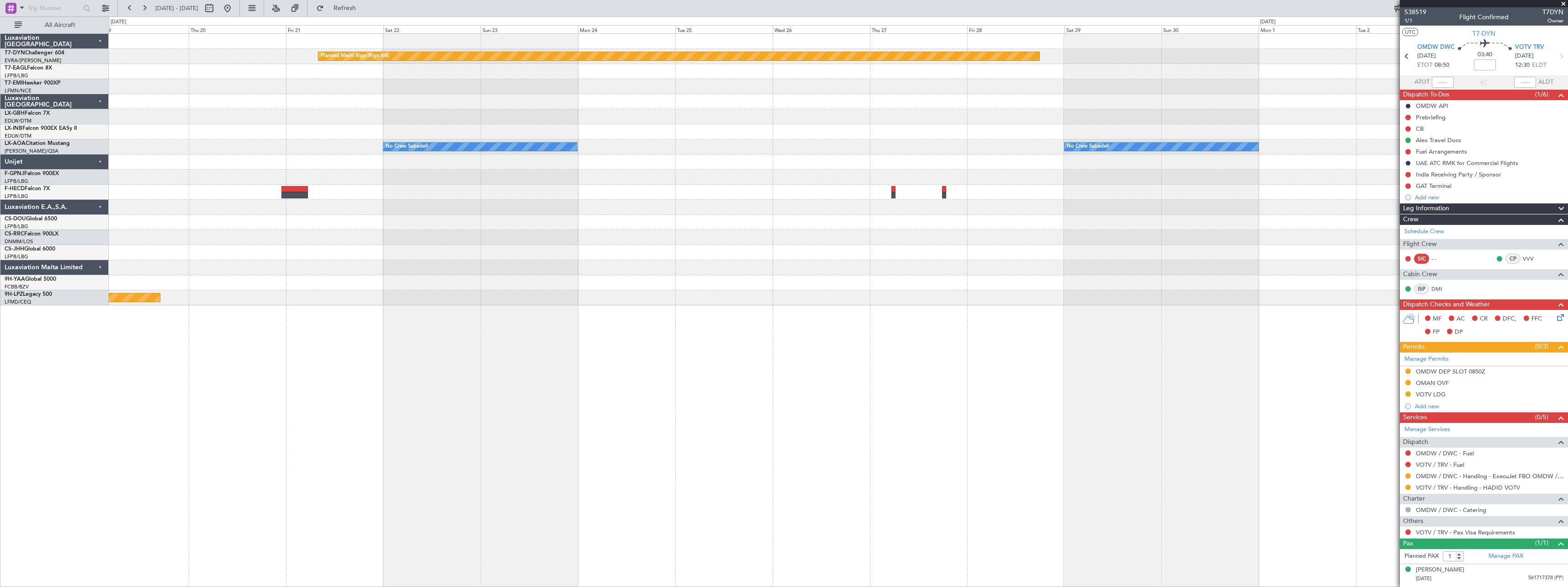
click at [665, 408] on div "Planned Maint Riga (Riga Intl) No Crew Sabadell No Crew Sabadell No Crew Sabade…" at bounding box center [838, 310] width 1459 height 554
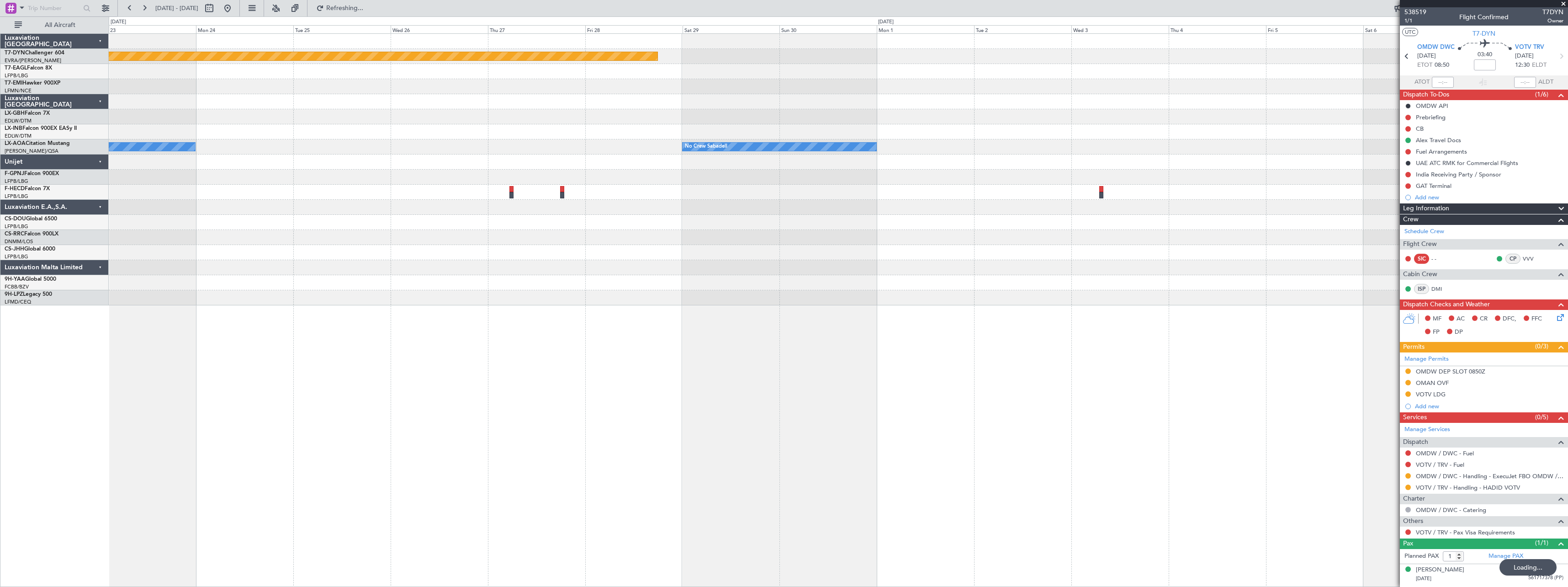
click at [746, 428] on div "Planned Maint Riga (Riga Intl) No Crew Sabadell No Crew Sabadell Planned Maint …" at bounding box center [838, 310] width 1459 height 554
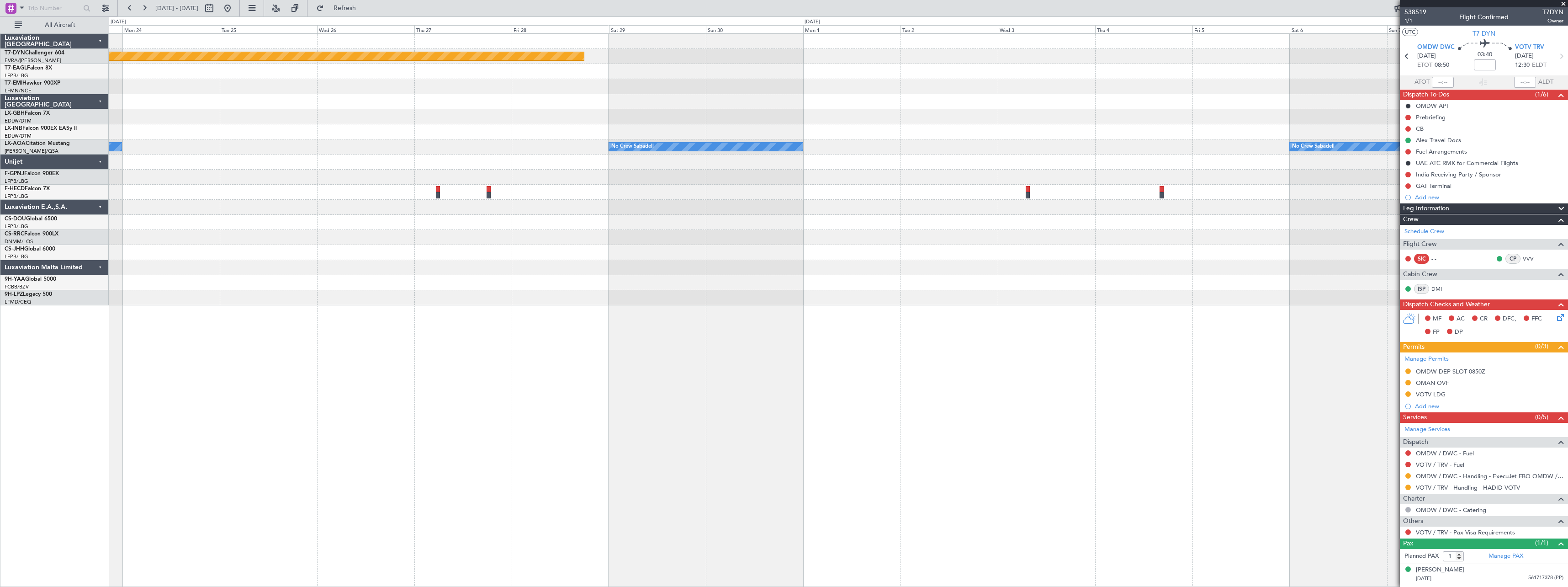
click at [781, 432] on div "Planned Maint Riga (Riga Intl) No Crew Sabadell No Crew Sabadell No Crew Sabade…" at bounding box center [838, 310] width 1459 height 554
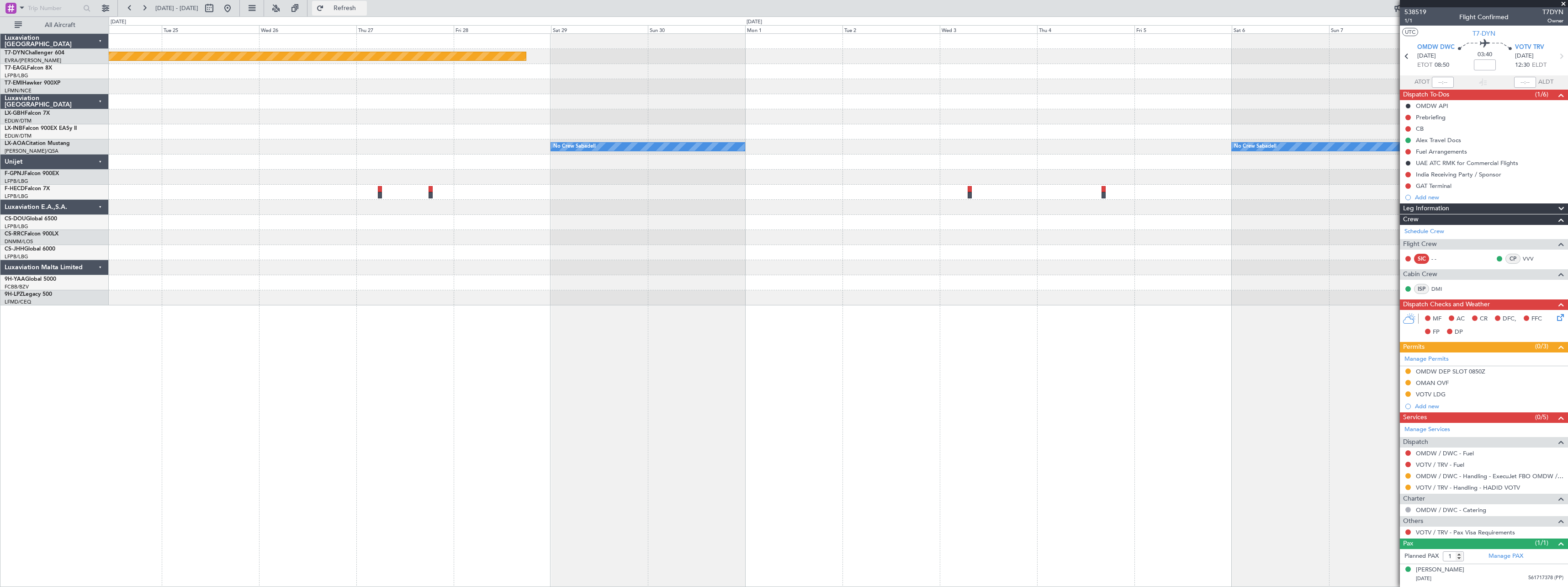
click at [367, 13] on button "Refresh" at bounding box center [340, 9] width 55 height 15
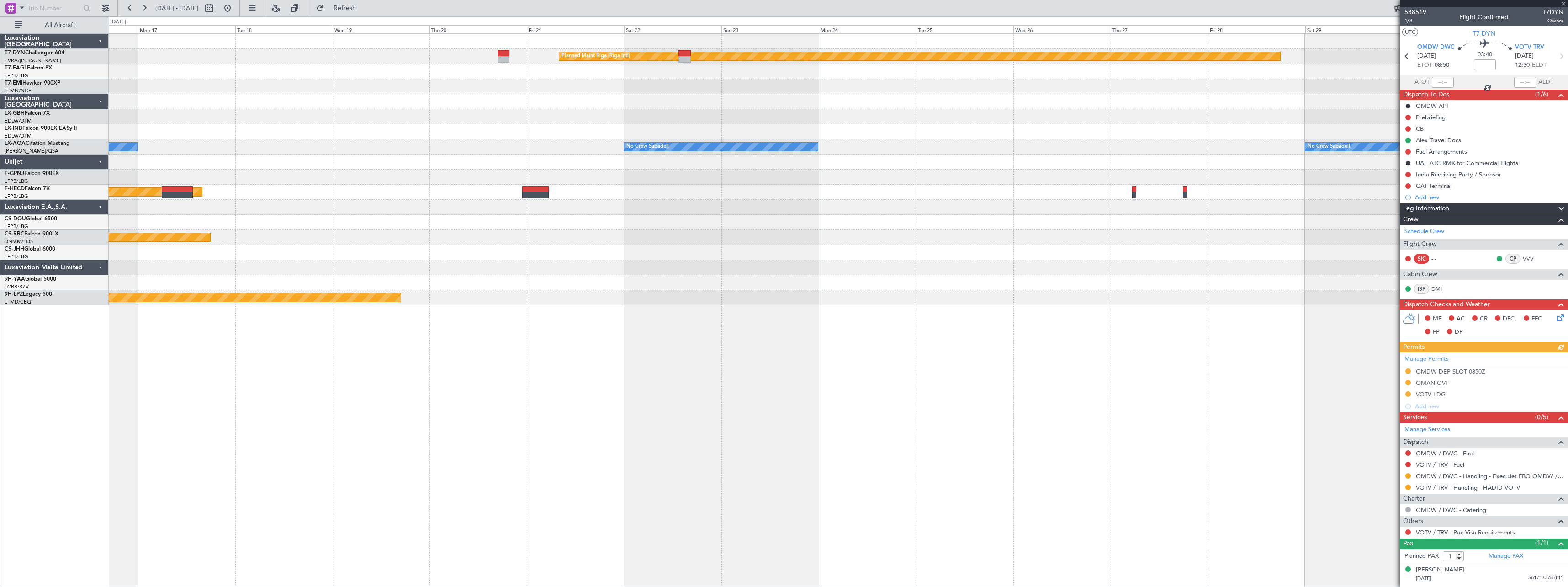
click at [781, 408] on div "Planned Maint Riga (Riga Intl) Planned Maint Nurnberg No Crew Sabadell No Crew …" at bounding box center [838, 310] width 1459 height 554
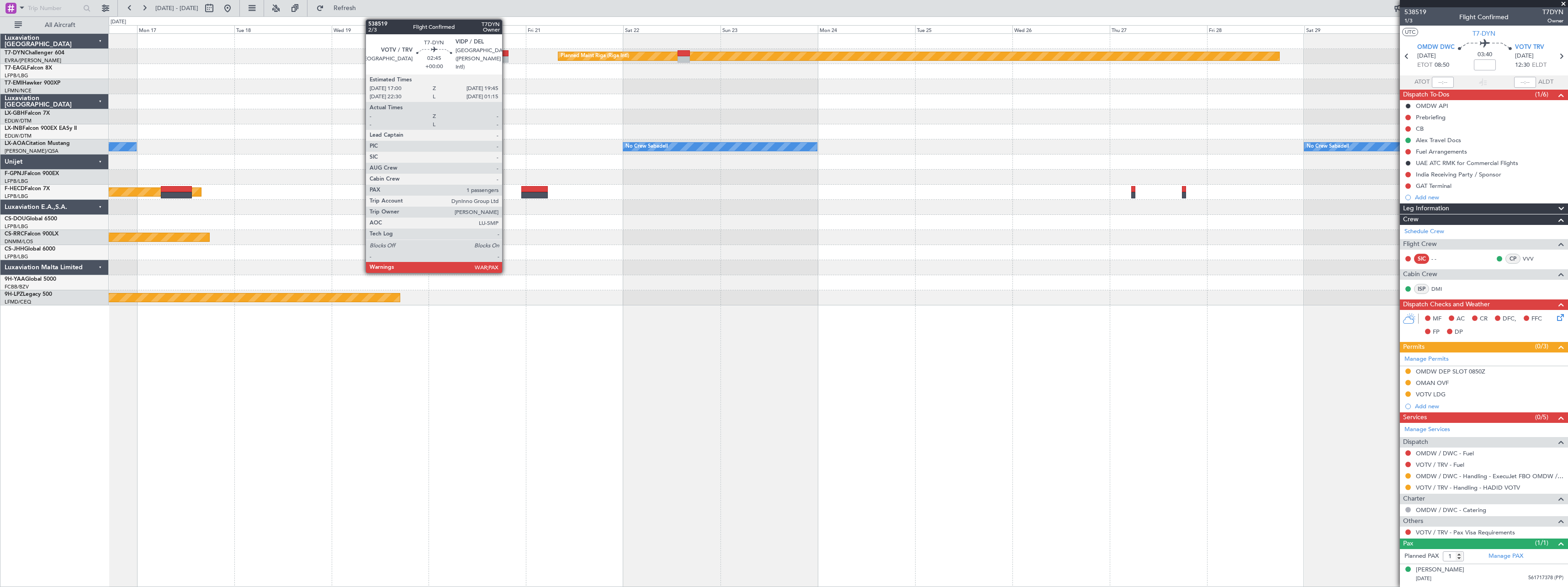
click at [506, 58] on div at bounding box center [503, 59] width 12 height 7
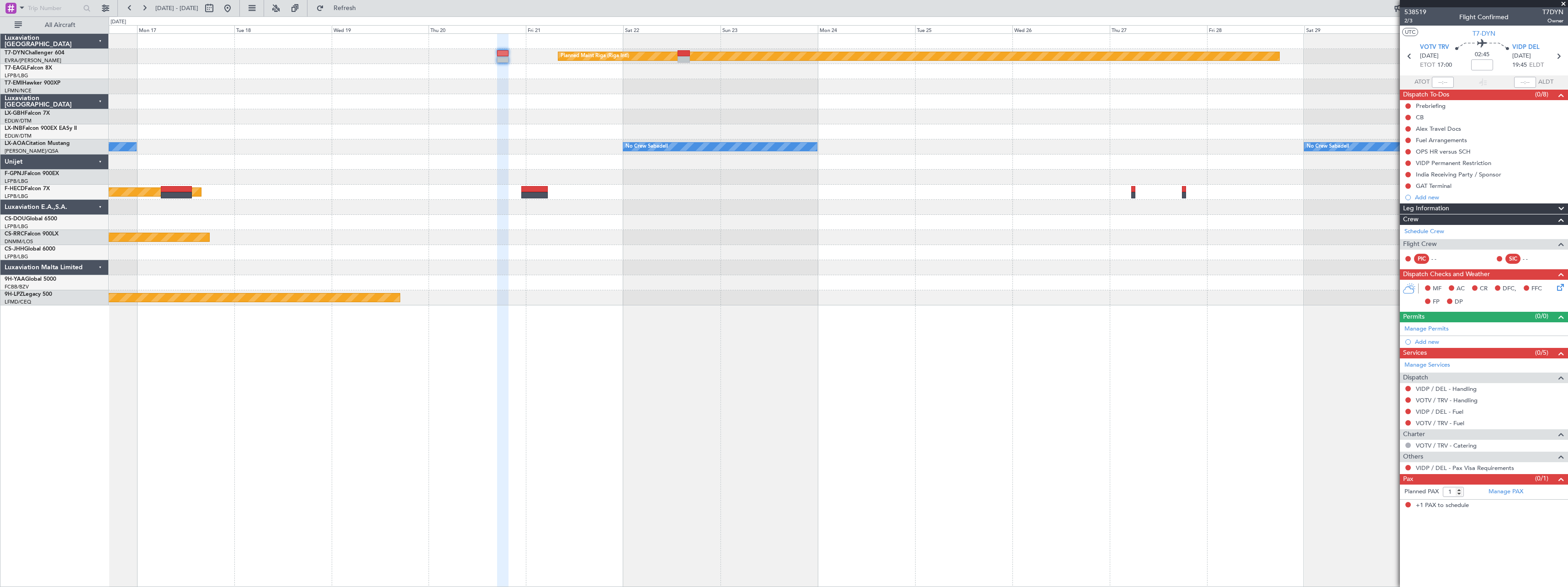
click at [781, 503] on span "+1 PAX to schedule" at bounding box center [1442, 505] width 53 height 9
click at [781, 492] on link "Manage PAX" at bounding box center [1505, 491] width 35 height 9
click at [364, 7] on span "Refresh" at bounding box center [345, 8] width 38 height 7
click at [781, 236] on link "Schedule Crew" at bounding box center [1424, 231] width 40 height 9
click at [364, 9] on span "Refresh" at bounding box center [345, 8] width 38 height 7
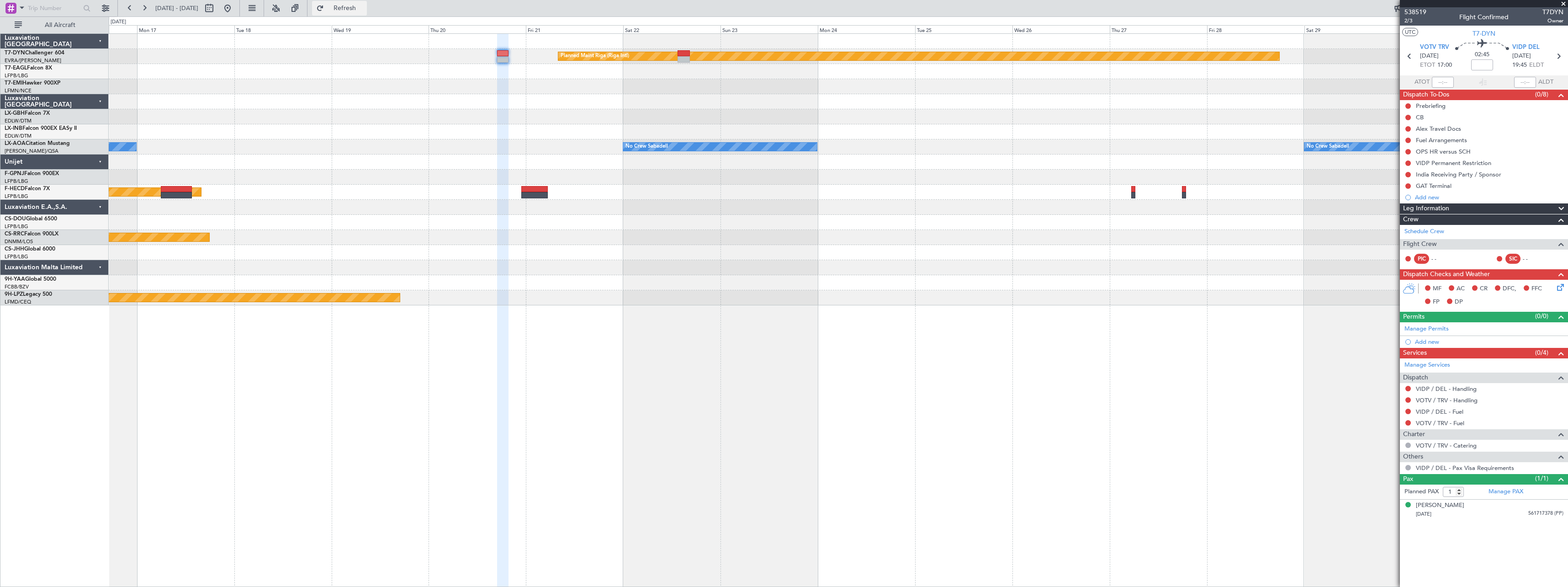
click at [364, 12] on span "Refresh" at bounding box center [345, 8] width 38 height 7
click at [362, 6] on span "Refresh" at bounding box center [345, 8] width 38 height 7
click at [781, 232] on link "Schedule Crew" at bounding box center [1424, 231] width 40 height 9
click at [367, 12] on button "Refresh" at bounding box center [340, 9] width 55 height 15
click at [364, 12] on span "Refresh" at bounding box center [345, 8] width 38 height 7
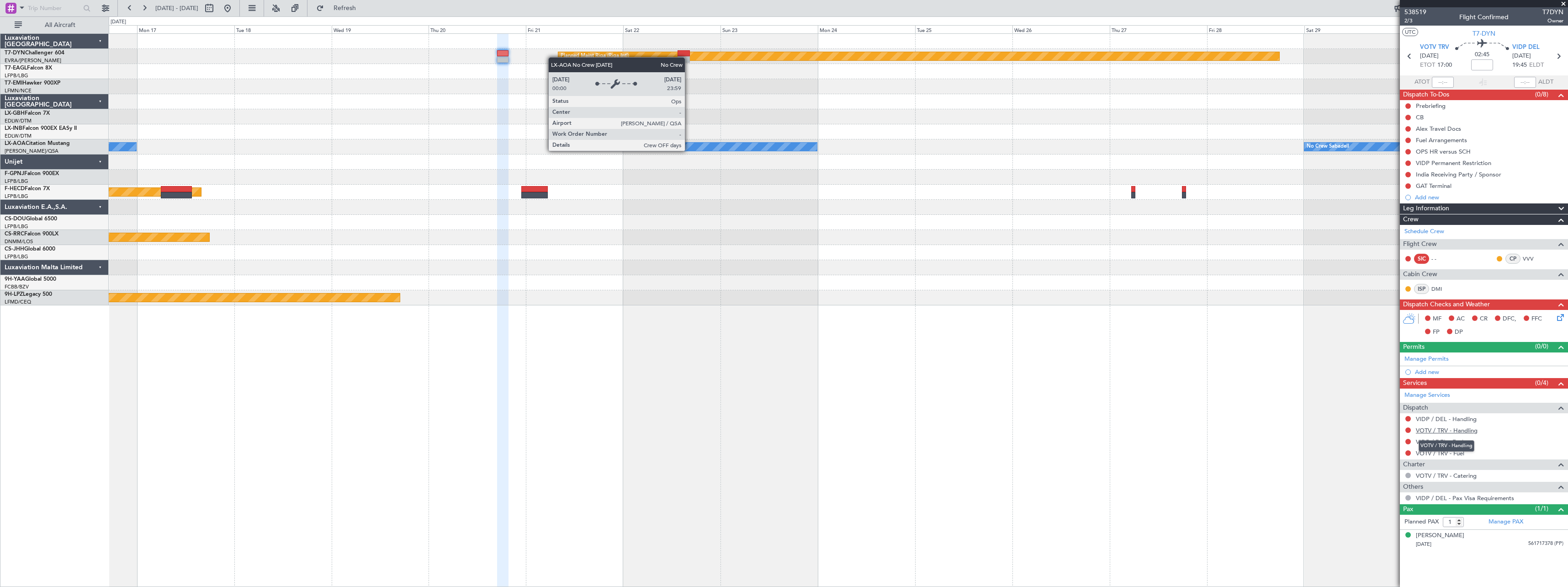
click at [781, 430] on link "VOTV / TRV - Handling" at bounding box center [1446, 430] width 61 height 8
click at [364, 10] on span "Refresh" at bounding box center [345, 8] width 38 height 7
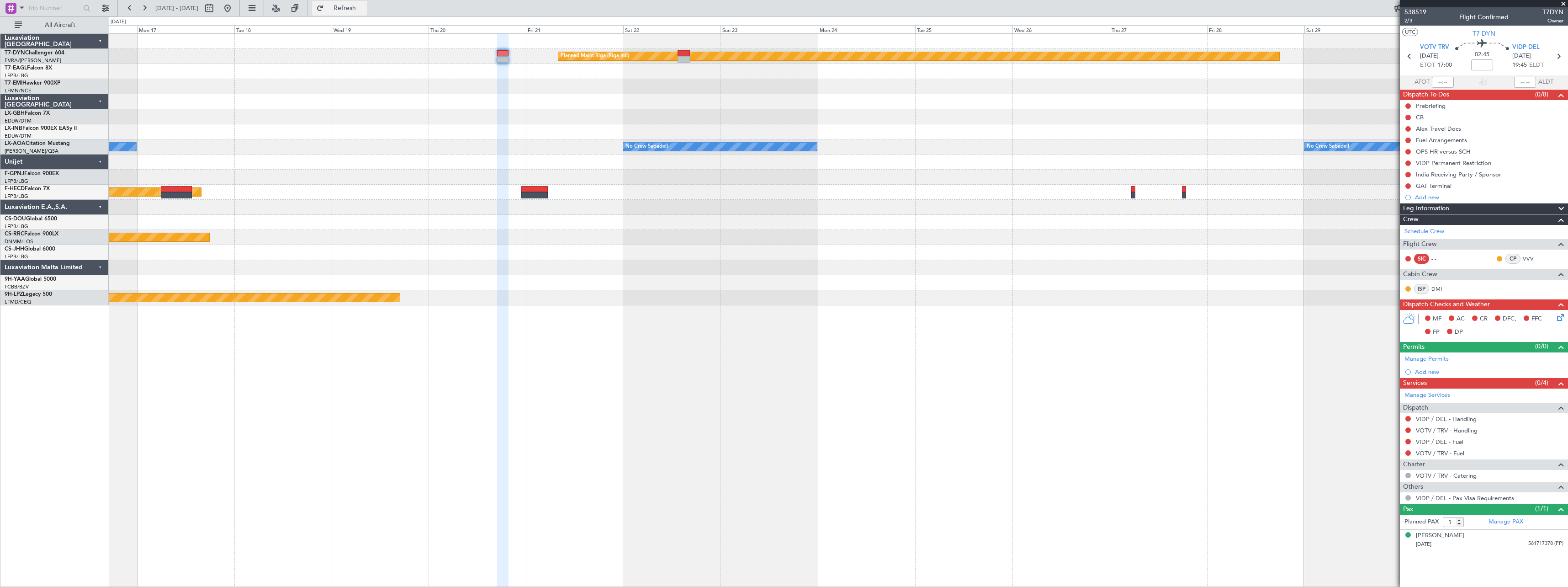
click at [367, 14] on button "Refresh" at bounding box center [340, 9] width 55 height 15
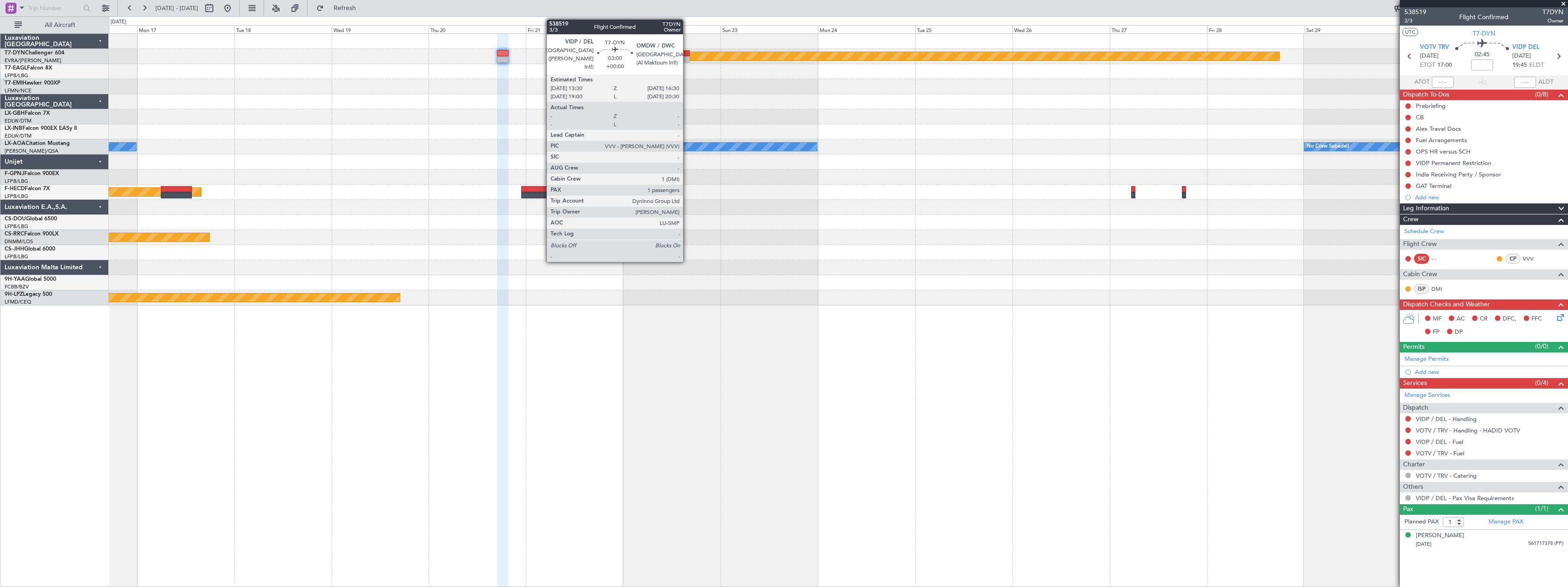
click at [687, 58] on div at bounding box center [684, 59] width 12 height 7
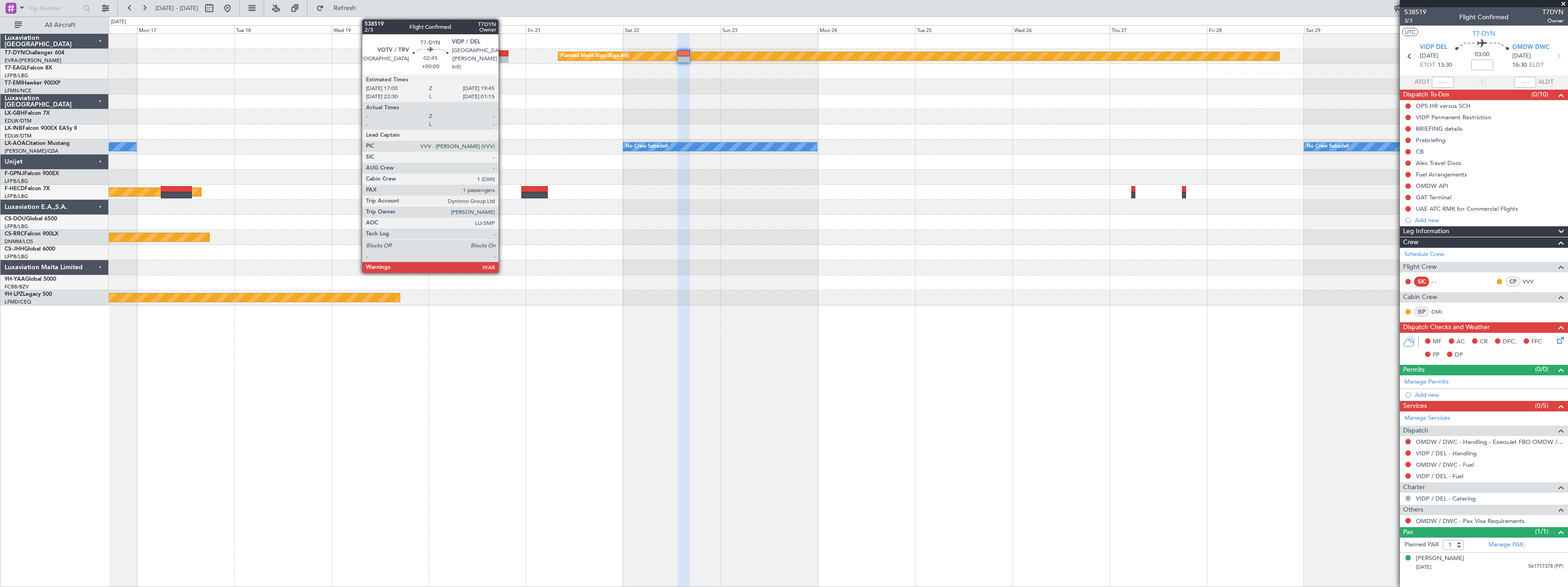
click at [503, 54] on div at bounding box center [503, 54] width 12 height 7
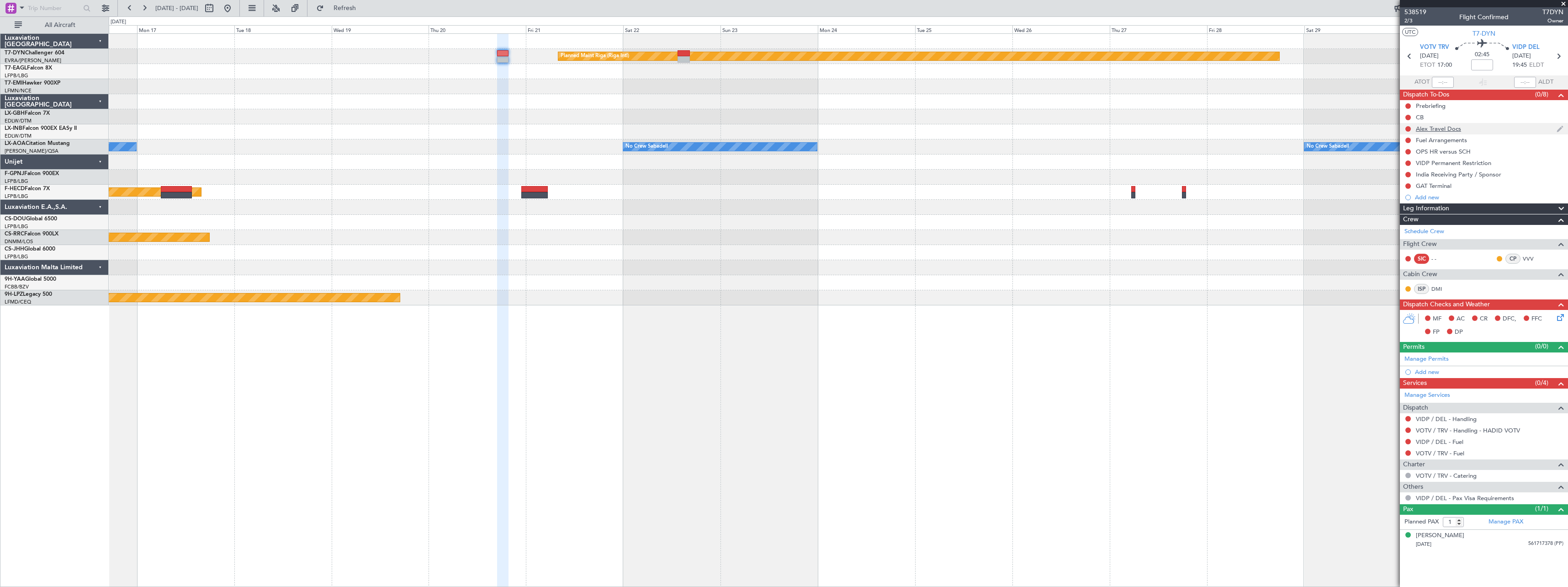
click at [781, 125] on div "Alex Travel Docs" at bounding box center [1438, 128] width 45 height 8
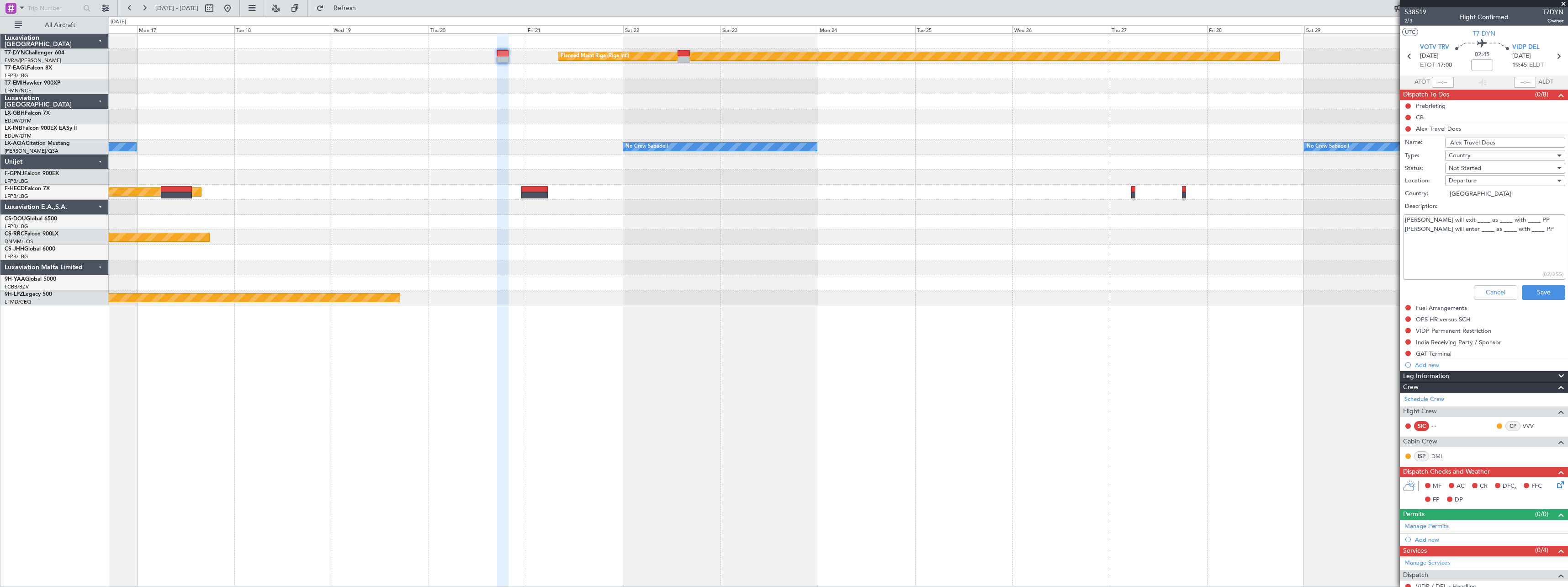
click at [781, 219] on textarea "[PERSON_NAME] will exit ____ as ____ with ____ PP [PERSON_NAME] will enter ____…" at bounding box center [1485, 247] width 162 height 65
click at [781, 221] on textarea "[PERSON_NAME] will exit VOTV as ____ with ____ PP [PERSON_NAME] will enter ____…" at bounding box center [1485, 247] width 162 height 65
click at [781, 219] on textarea "[PERSON_NAME] will exit VOTV as PAX with ____ PP [PERSON_NAME] will enter ____ …" at bounding box center [1485, 247] width 162 height 65
click at [781, 230] on textarea "[PERSON_NAME] will exit VOTV as PAX with US PP [PERSON_NAME] will enter ____ as…" at bounding box center [1485, 247] width 162 height 65
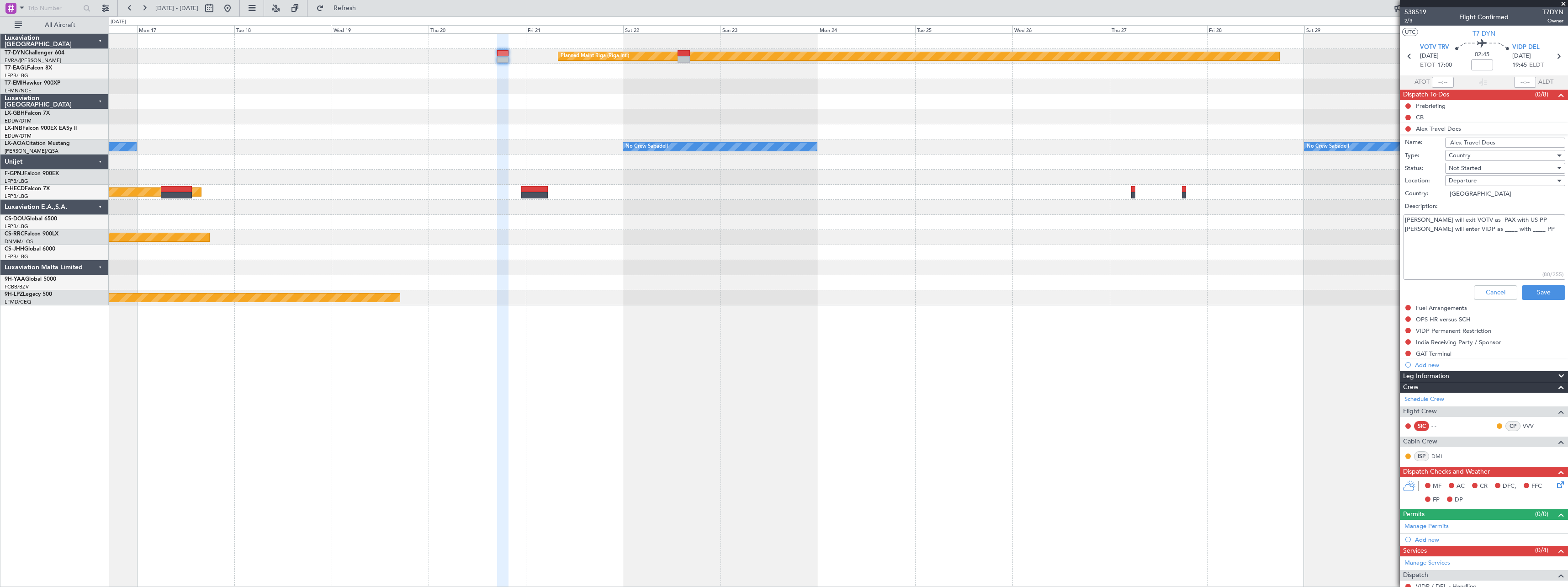
click at [781, 232] on textarea "[PERSON_NAME] will exit VOTV as PAX with US PP [PERSON_NAME] will enter VIDP as…" at bounding box center [1485, 247] width 162 height 65
click at [781, 231] on textarea "[PERSON_NAME] will exit VOTV as PAX with US PP [PERSON_NAME] will enter VIDP as…" at bounding box center [1485, 247] width 162 height 65
type textarea "[PERSON_NAME] will exit VOTV as PAX with US PP [PERSON_NAME] will enter VIDP as…"
click at [781, 295] on button "Save" at bounding box center [1543, 292] width 43 height 15
click at [781, 295] on div "Cancel Save" at bounding box center [1481, 292] width 172 height 22
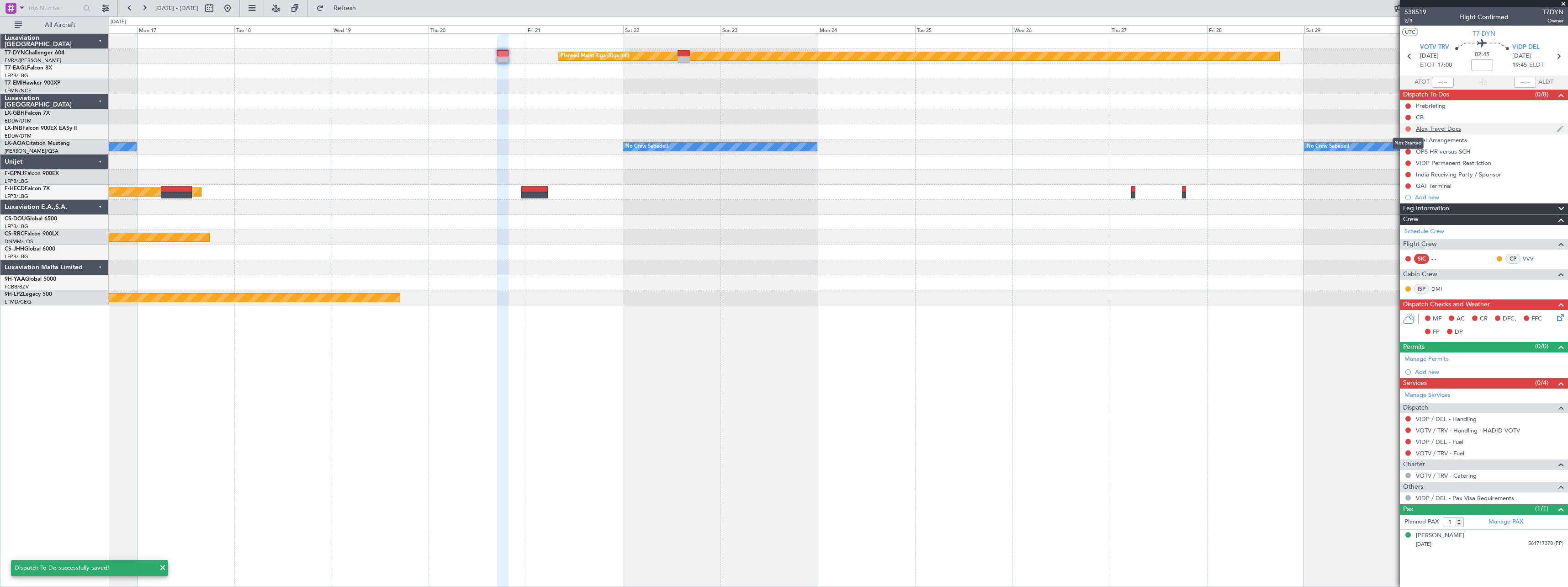
click at [781, 128] on button at bounding box center [1408, 128] width 5 height 5
click at [781, 165] on span "Completed" at bounding box center [1412, 169] width 30 height 9
click at [781, 421] on link "VIDP / DEL - Handling" at bounding box center [1446, 419] width 61 height 8
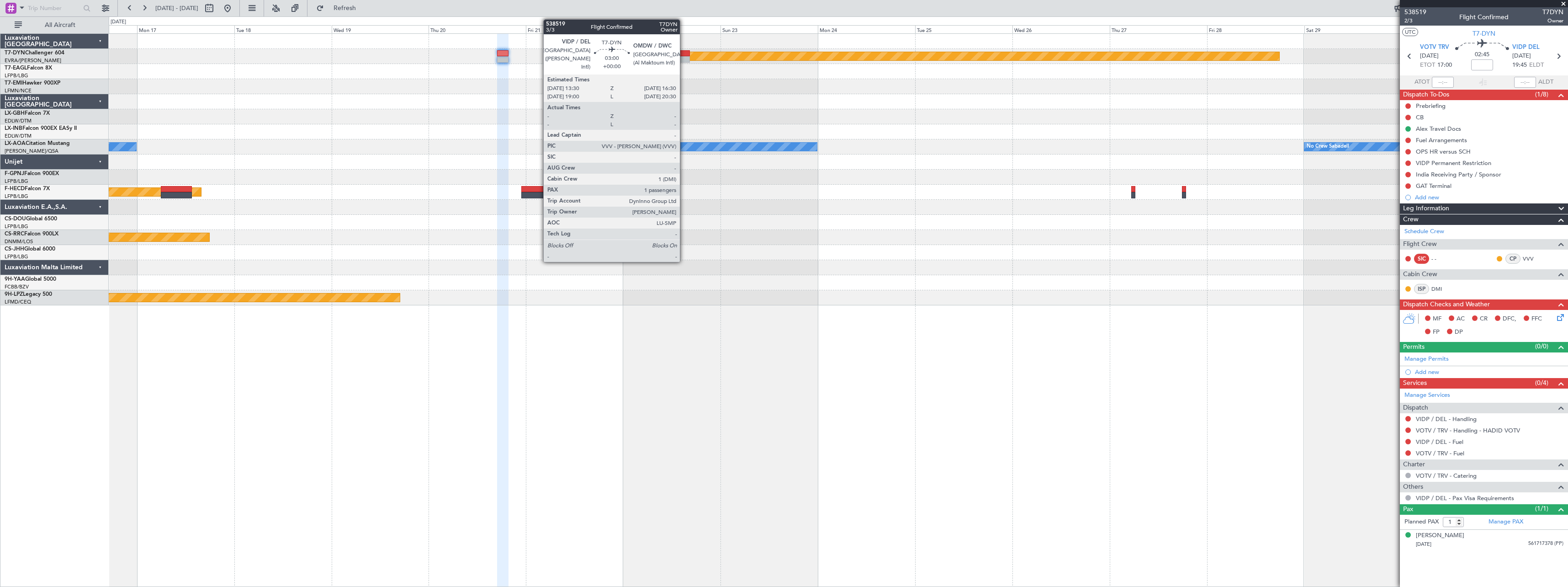
click at [684, 54] on div at bounding box center [684, 54] width 12 height 7
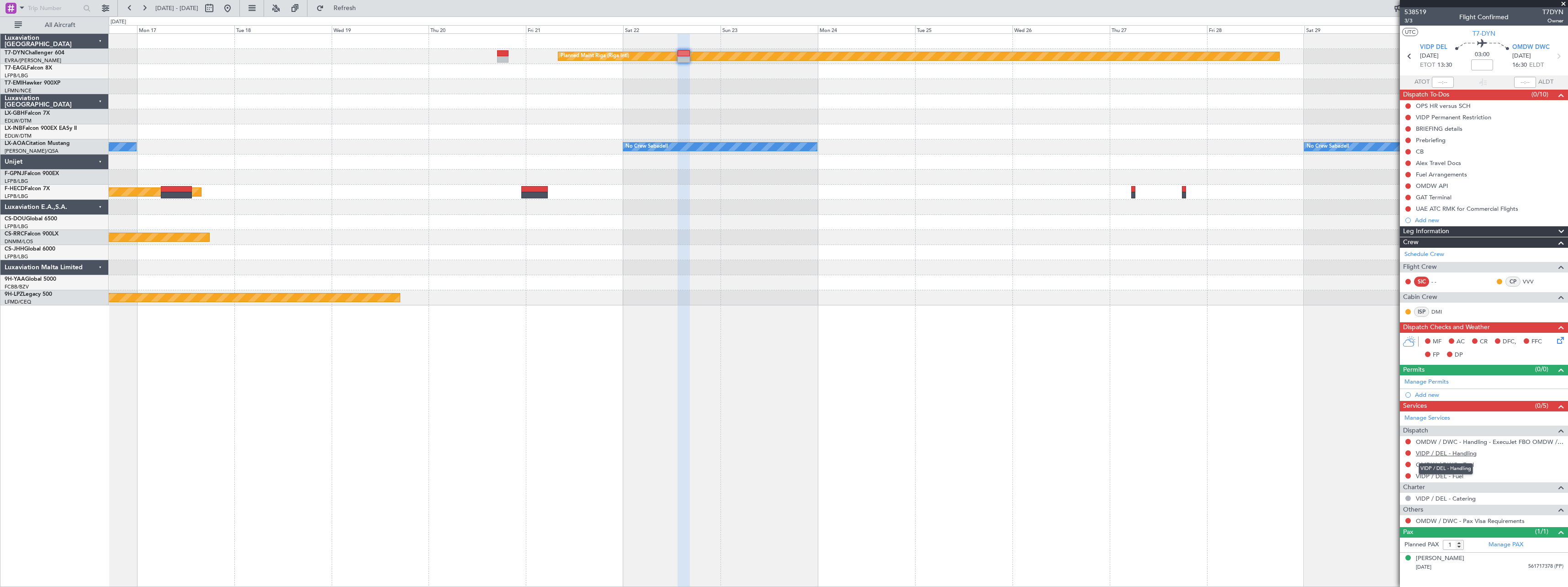
click at [781, 454] on link "VIDP / DEL - Handling" at bounding box center [1446, 453] width 61 height 8
click at [364, 5] on span "Refresh" at bounding box center [345, 8] width 38 height 7
click at [781, 166] on div "Alex Travel Docs" at bounding box center [1438, 163] width 45 height 8
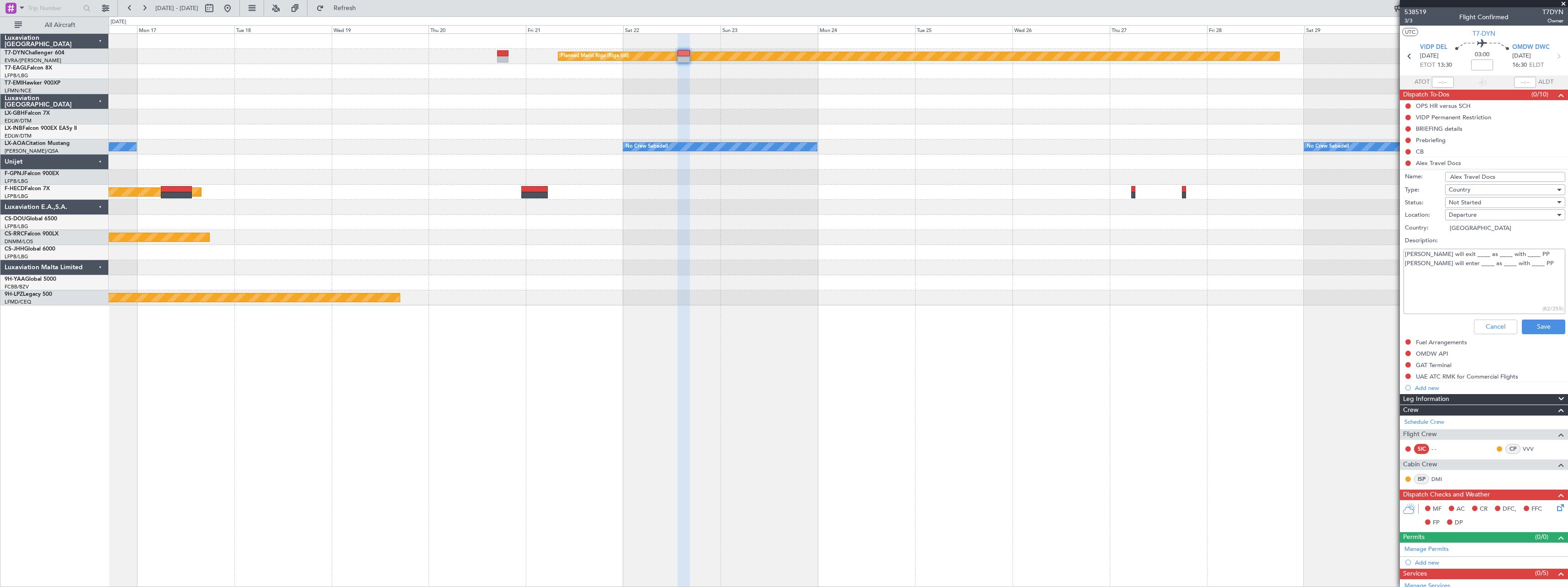
click at [781, 255] on textarea "[PERSON_NAME] will exit ____ as ____ with ____ PP [PERSON_NAME] will enter ____…" at bounding box center [1485, 281] width 162 height 65
click at [781, 253] on textarea "[PERSON_NAME] will exit VIDP as ____ with ____ PP [PERSON_NAME] will enter ____…" at bounding box center [1485, 281] width 162 height 65
click at [781, 255] on textarea "[PERSON_NAME] will exit VIDP as PAX with ____ PP [PERSON_NAME] will enter ____ …" at bounding box center [1485, 281] width 162 height 65
click at [781, 264] on textarea "[PERSON_NAME] will exit VIDP as PAX with US PP [PERSON_NAME] will enter ____ as…" at bounding box center [1485, 281] width 162 height 65
click at [781, 264] on textarea "[PERSON_NAME] will exit VIDP as PAX with US PP [PERSON_NAME] will enter OMDW as…" at bounding box center [1485, 281] width 162 height 65
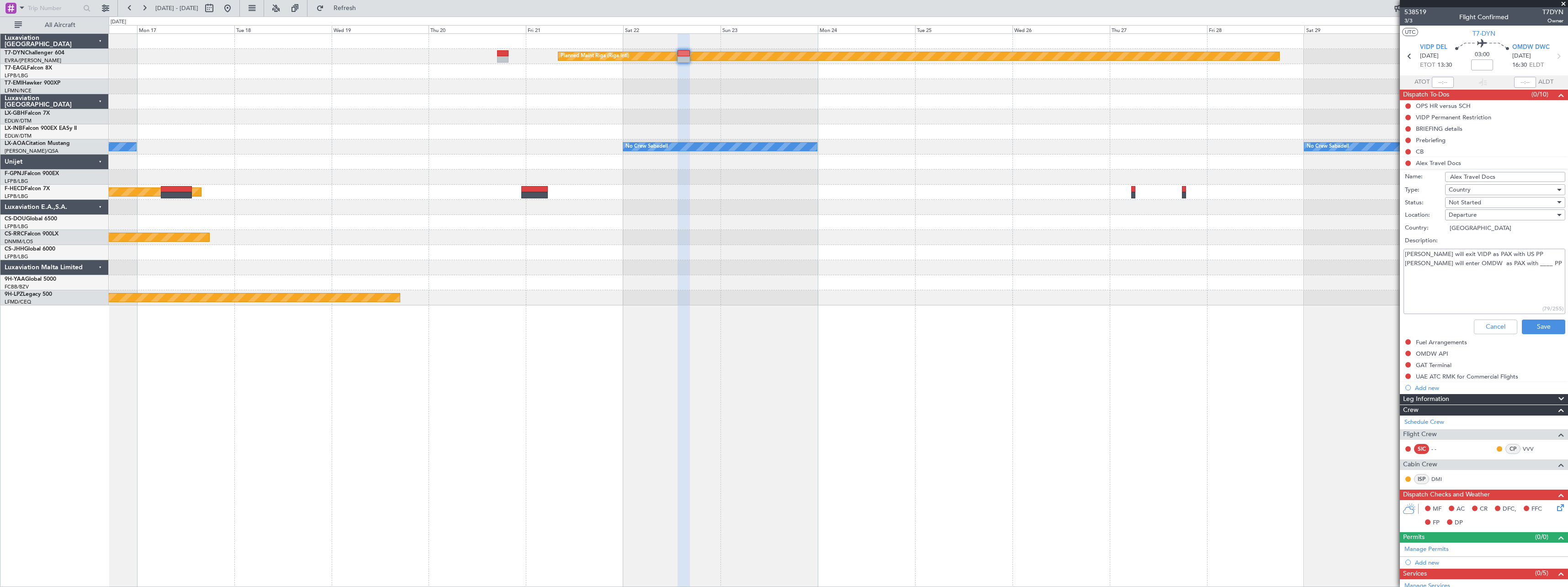
click at [781, 263] on textarea "[PERSON_NAME] will exit VIDP as PAX with US PP [PERSON_NAME] will enter OMDW as…" at bounding box center [1485, 281] width 162 height 65
type textarea "[PERSON_NAME] will exit VIDP as PAX with US PP [PERSON_NAME] will enter OMDW as…"
click at [781, 325] on button "Save" at bounding box center [1543, 327] width 43 height 15
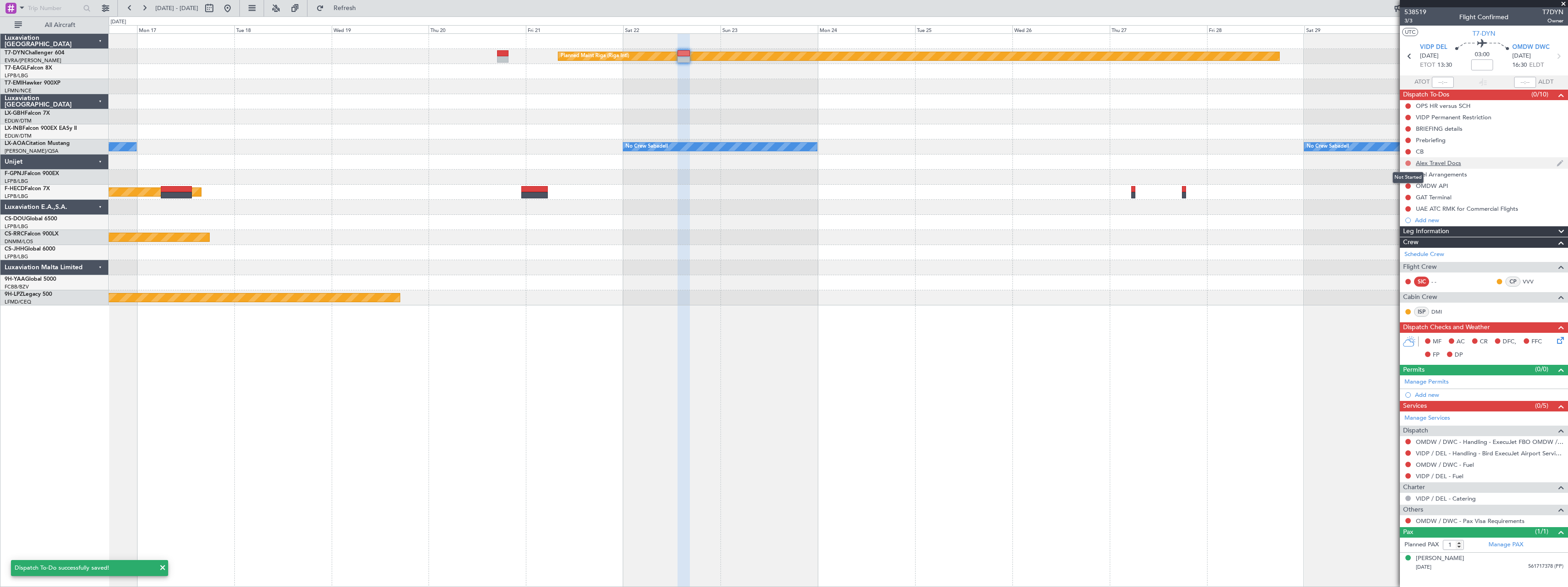
click at [781, 162] on button at bounding box center [1408, 163] width 5 height 5
click at [781, 201] on span "Completed" at bounding box center [1412, 203] width 30 height 9
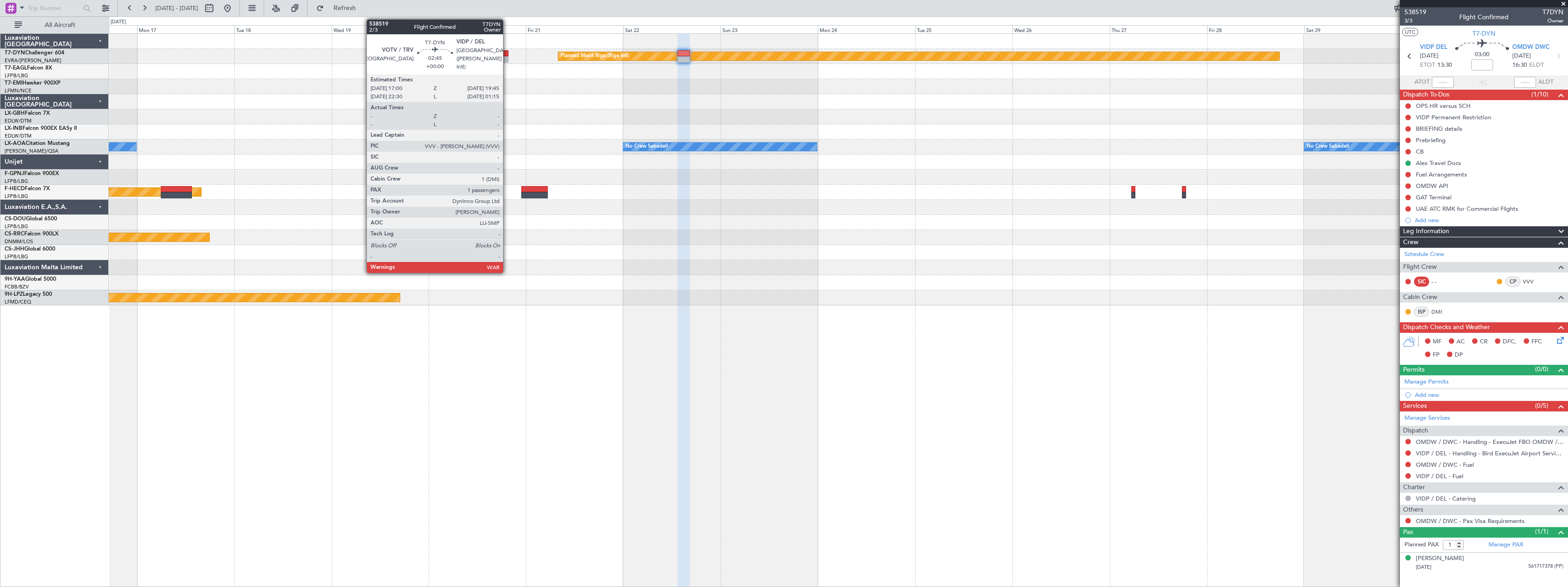
click at [507, 60] on div at bounding box center [503, 59] width 12 height 7
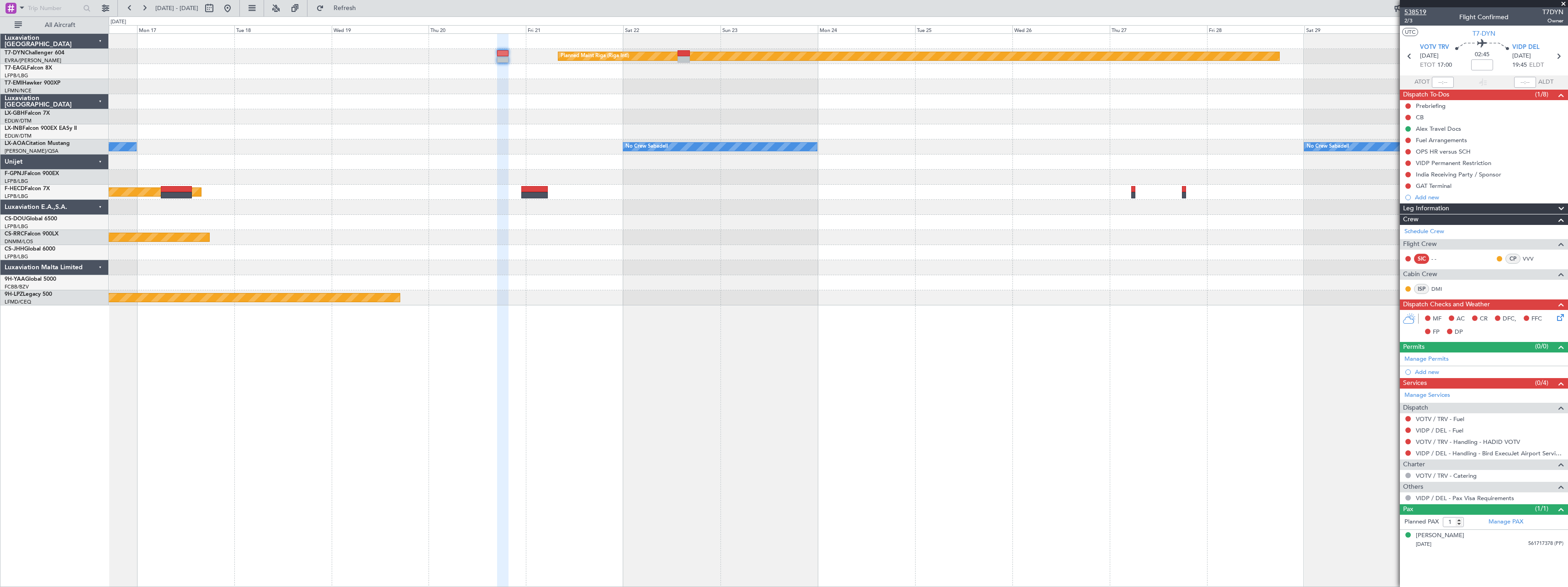
click at [781, 10] on span "538519" at bounding box center [1415, 12] width 22 height 10
